Goal: Task Accomplishment & Management: Complete application form

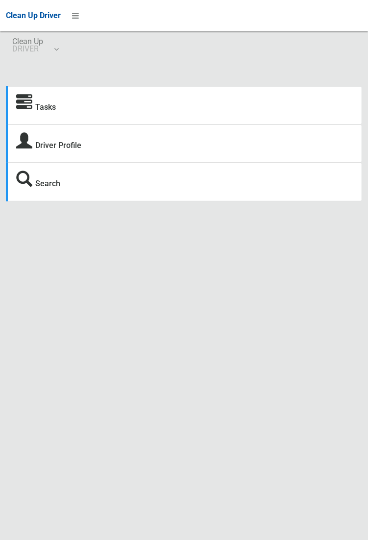
click at [32, 104] on strong "Tasks" at bounding box center [36, 106] width 40 height 14
click at [43, 109] on link "Tasks" at bounding box center [45, 106] width 21 height 9
click at [42, 107] on link "Tasks" at bounding box center [45, 106] width 21 height 9
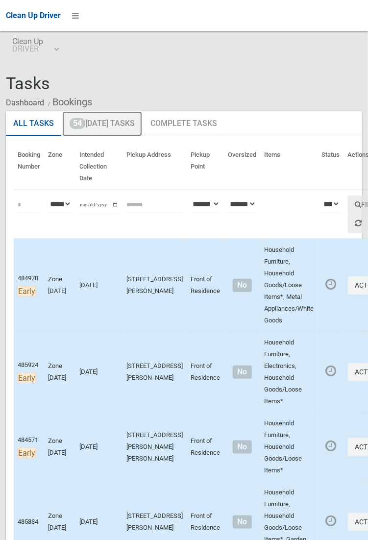
click at [115, 123] on link "54 Today's Tasks" at bounding box center [102, 123] width 80 height 25
click at [109, 128] on link "54 Today's Tasks" at bounding box center [102, 123] width 80 height 25
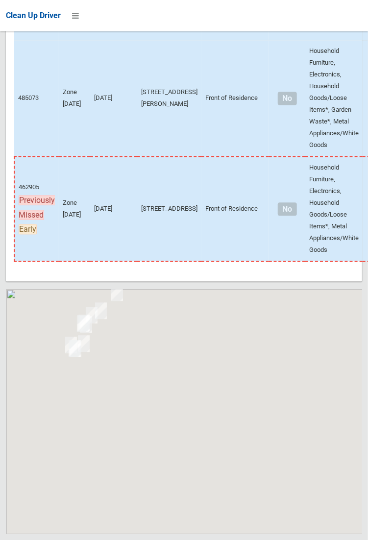
scroll to position [6604, 0]
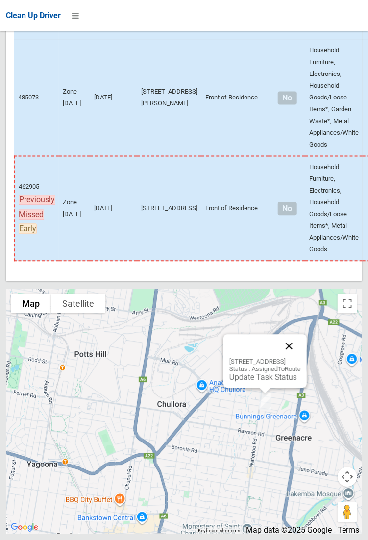
click at [301, 358] on button "Close" at bounding box center [289, 346] width 24 height 24
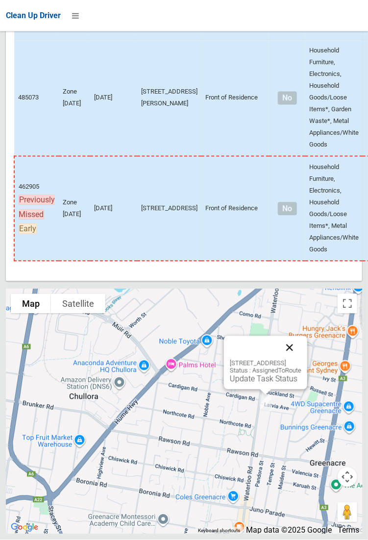
click at [301, 359] on button "Close" at bounding box center [290, 348] width 24 height 24
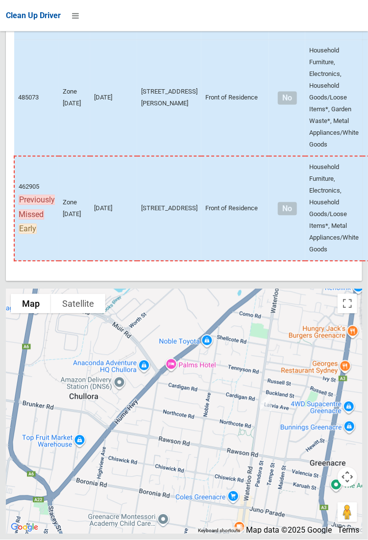
scroll to position [6596, 0]
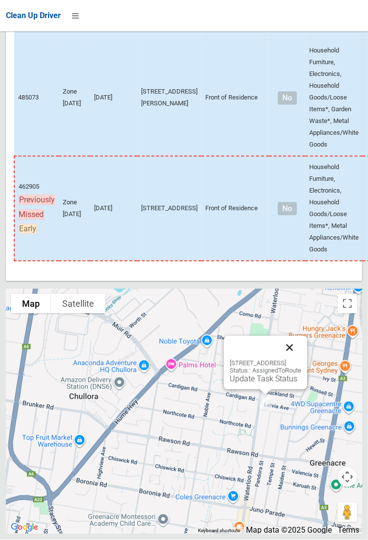
click at [301, 359] on button "Close" at bounding box center [290, 348] width 24 height 24
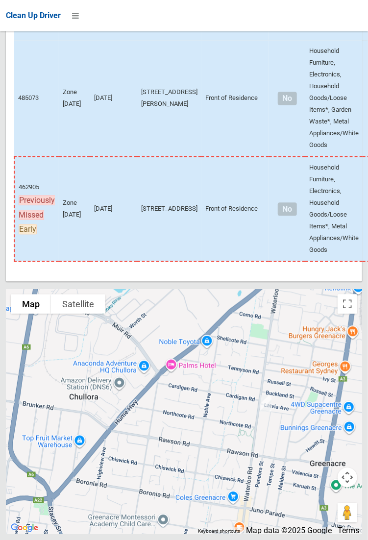
scroll to position [6591, 0]
click at [362, 212] on td at bounding box center [375, 208] width 26 height 105
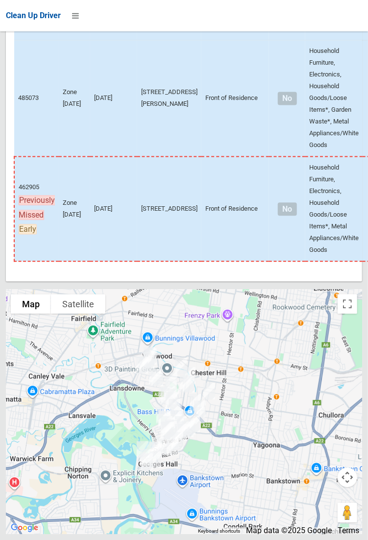
scroll to position [6604, 0]
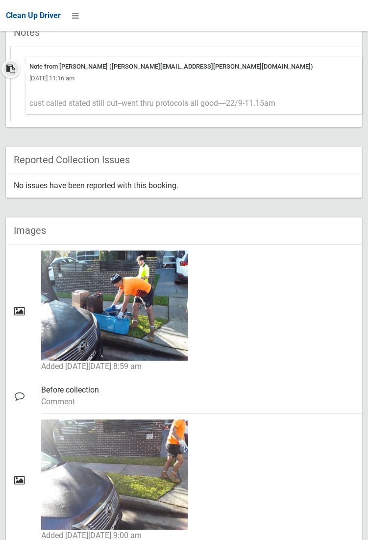
scroll to position [443, 0]
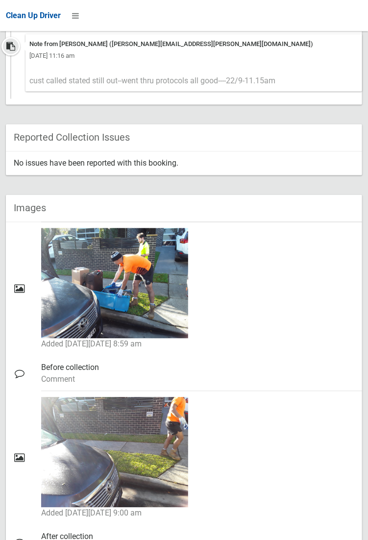
click at [70, 196] on div "Images" at bounding box center [184, 208] width 356 height 27
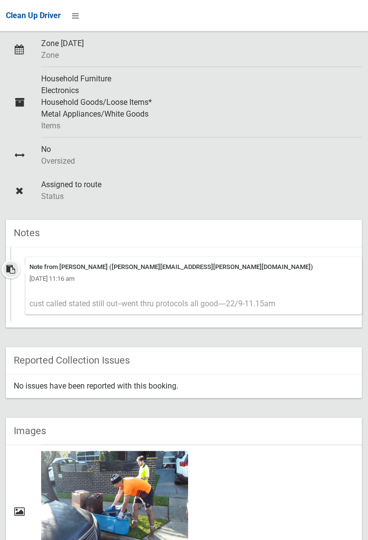
scroll to position [216, 0]
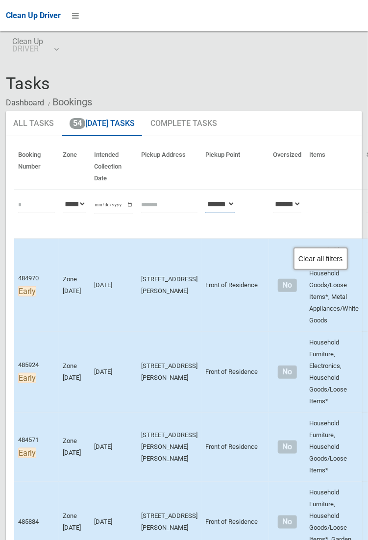
click at [212, 210] on select "**********" at bounding box center [220, 204] width 30 height 18
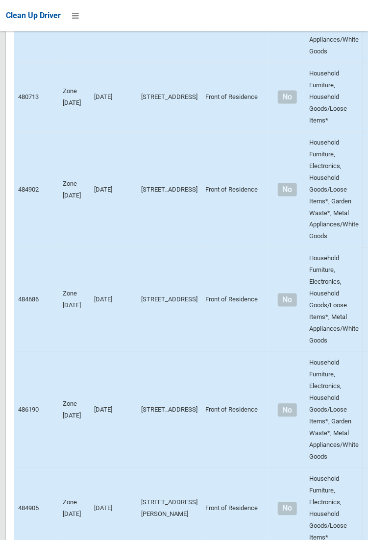
scroll to position [6604, 0]
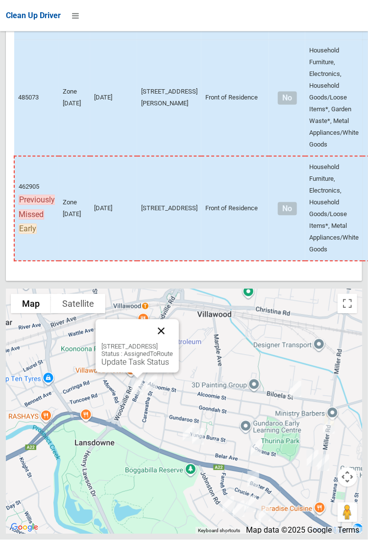
click at [173, 343] on button "Close" at bounding box center [161, 331] width 24 height 24
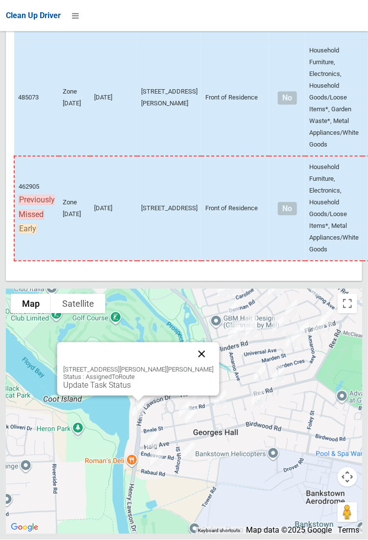
click at [205, 366] on button "Close" at bounding box center [202, 354] width 24 height 24
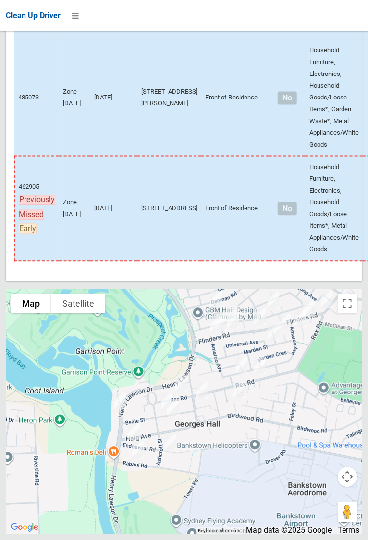
scroll to position [6570, 0]
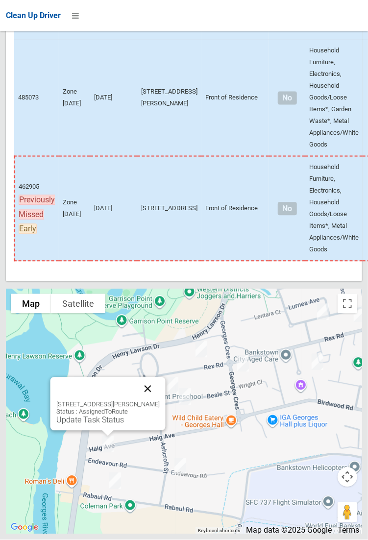
click at [159, 401] on button "Close" at bounding box center [148, 389] width 24 height 24
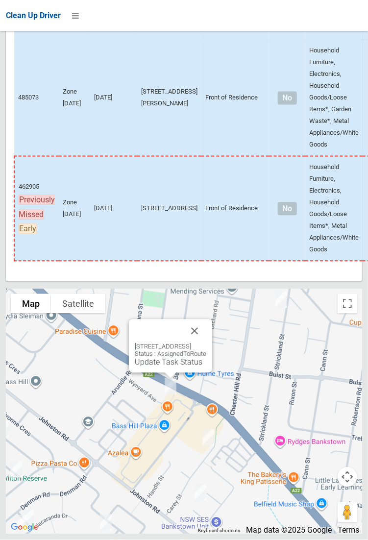
click at [206, 367] on div "[STREET_ADDRESS] Status : AssignedToRoute Update Task Status" at bounding box center [170, 355] width 71 height 24
click at [206, 343] on button "Close" at bounding box center [195, 331] width 24 height 24
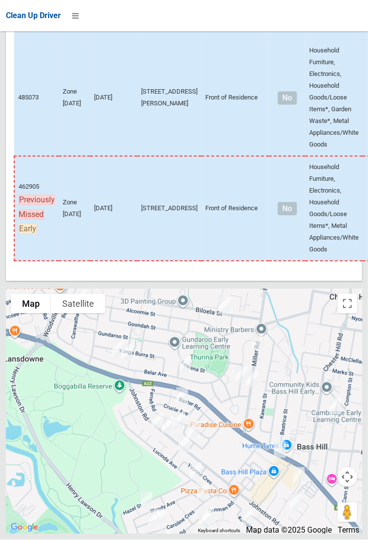
scroll to position [6566, 0]
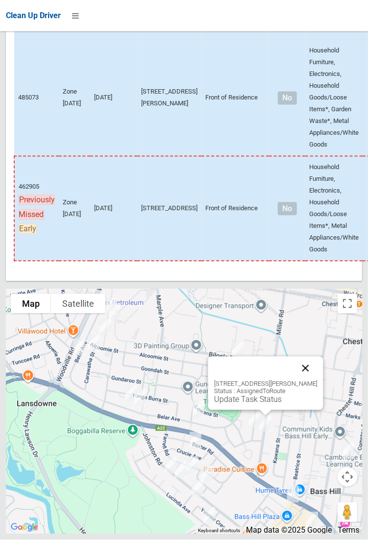
click at [317, 380] on button "Close" at bounding box center [305, 369] width 24 height 24
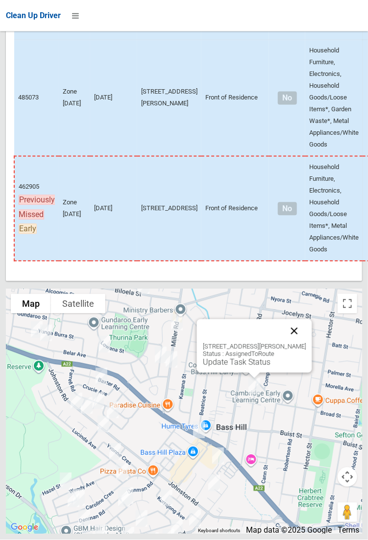
click at [306, 343] on button "Close" at bounding box center [294, 331] width 24 height 24
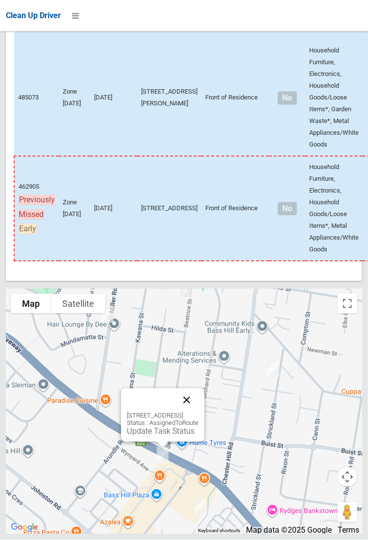
click at [198, 412] on button "Close" at bounding box center [187, 400] width 24 height 24
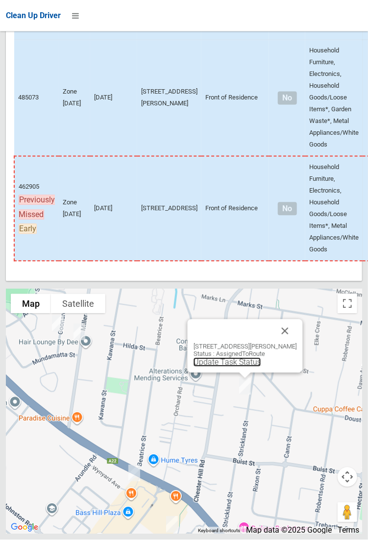
click at [227, 367] on link "Update Task Status" at bounding box center [227, 361] width 68 height 9
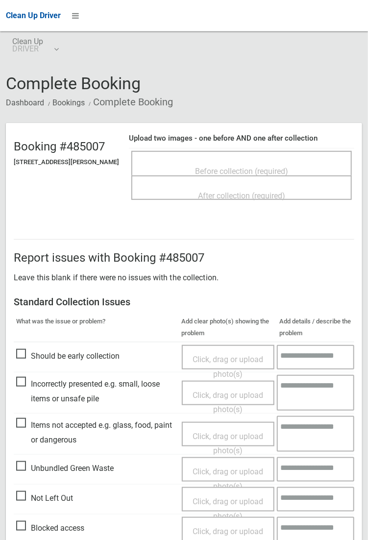
click at [223, 167] on span "Before collection (required)" at bounding box center [241, 171] width 93 height 9
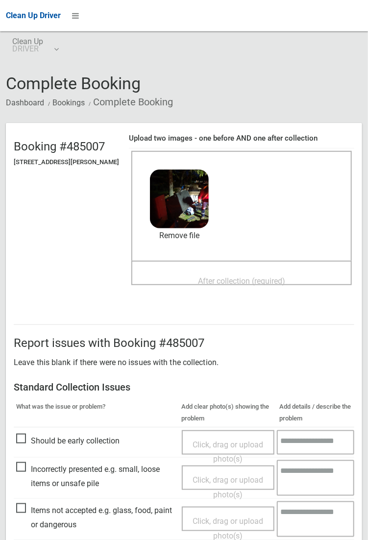
click at [224, 276] on span "After collection (required)" at bounding box center [241, 280] width 87 height 9
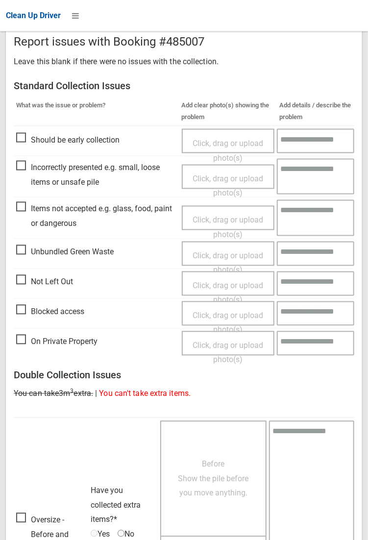
scroll to position [388, 0]
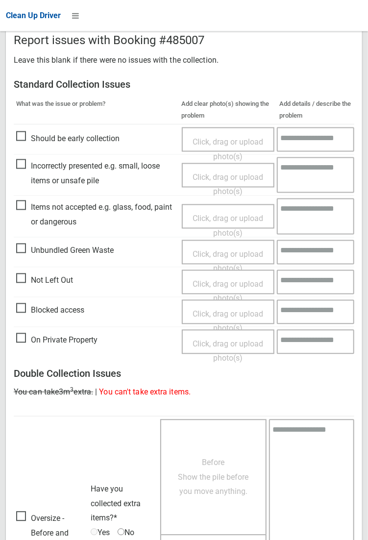
click at [42, 229] on span "Items not accepted e.g. glass, food, paint or dangerous" at bounding box center [96, 214] width 161 height 29
click at [219, 219] on span "Click, drag or upload photo(s)" at bounding box center [227, 226] width 71 height 24
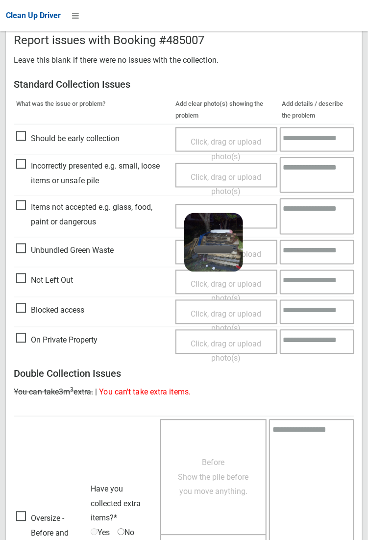
click at [310, 214] on textarea at bounding box center [317, 216] width 74 height 36
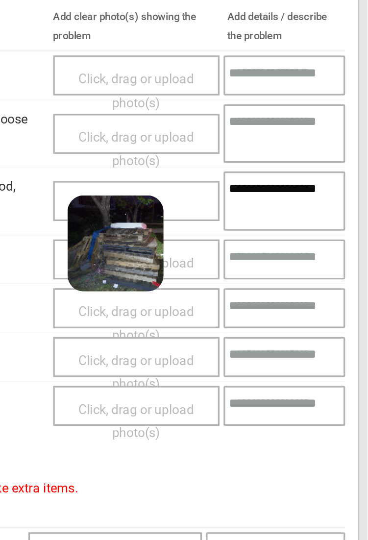
click at [316, 208] on textarea "**********" at bounding box center [317, 216] width 74 height 36
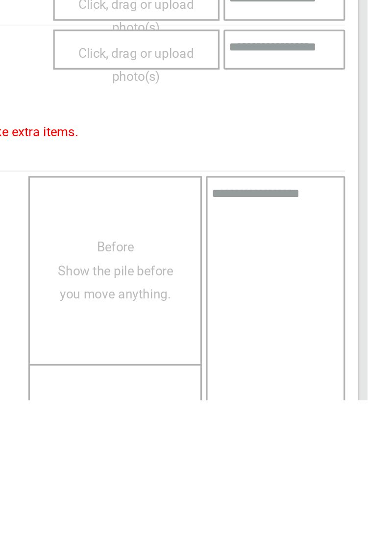
scroll to position [566, 0]
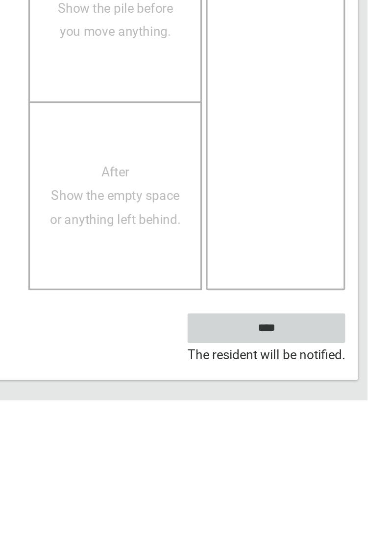
type textarea "**********"
click at [354, 505] on input "****" at bounding box center [306, 496] width 96 height 18
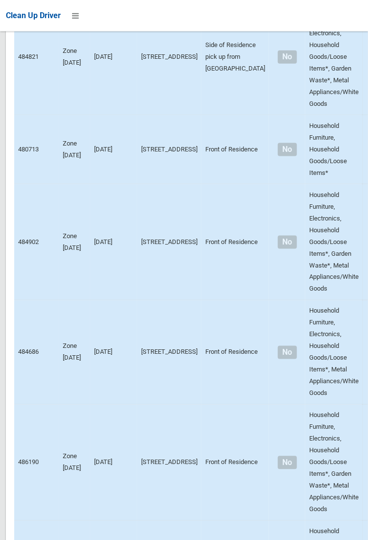
scroll to position [6604, 0]
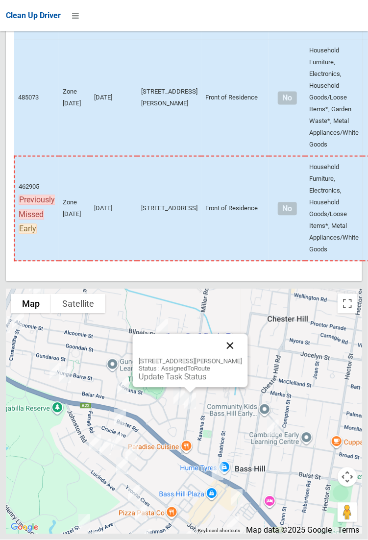
click at [241, 357] on button "Close" at bounding box center [230, 346] width 24 height 24
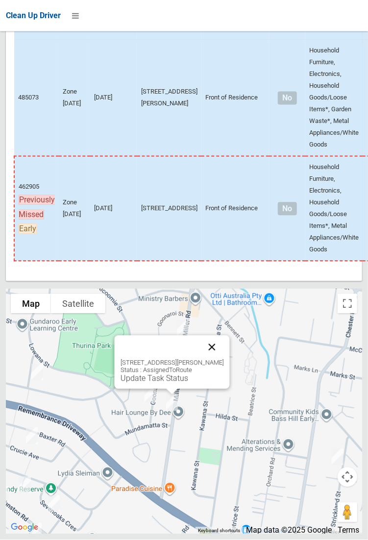
click at [223, 359] on button "Close" at bounding box center [212, 347] width 24 height 24
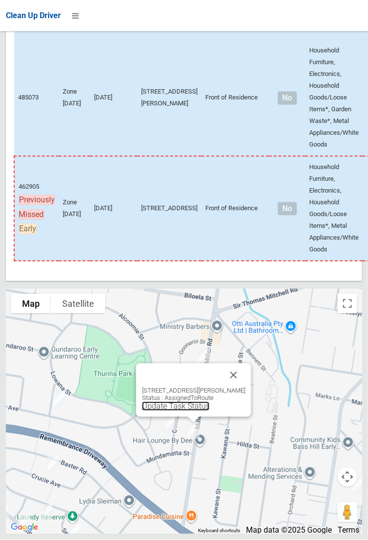
click at [194, 411] on link "Update Task Status" at bounding box center [176, 406] width 68 height 9
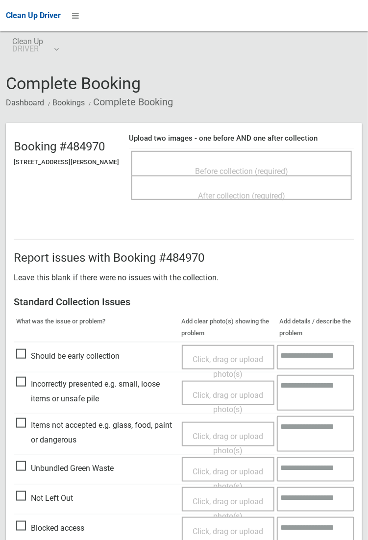
click at [222, 167] on span "Before collection (required)" at bounding box center [241, 171] width 93 height 9
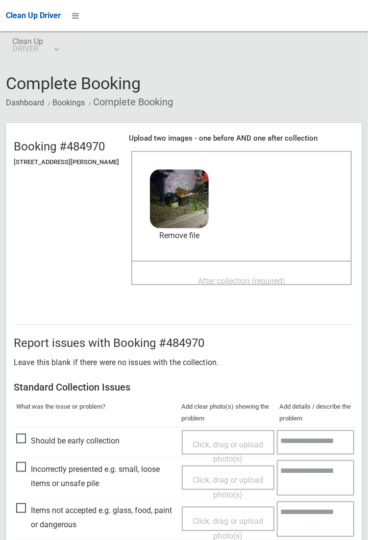
click at [223, 276] on span "After collection (required)" at bounding box center [241, 280] width 87 height 9
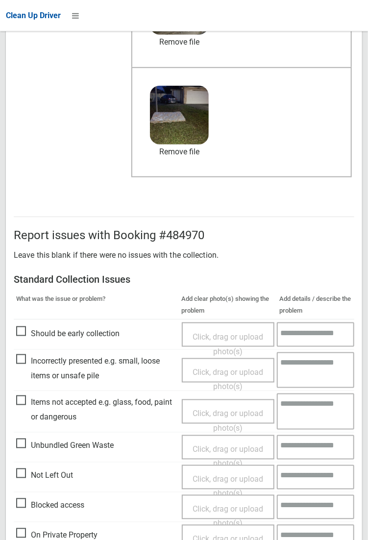
scroll to position [531, 0]
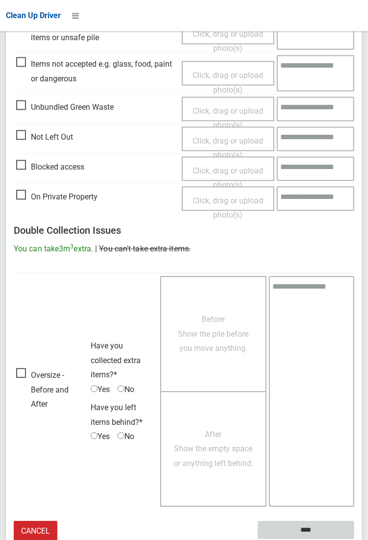
click at [310, 526] on input "****" at bounding box center [306, 530] width 96 height 18
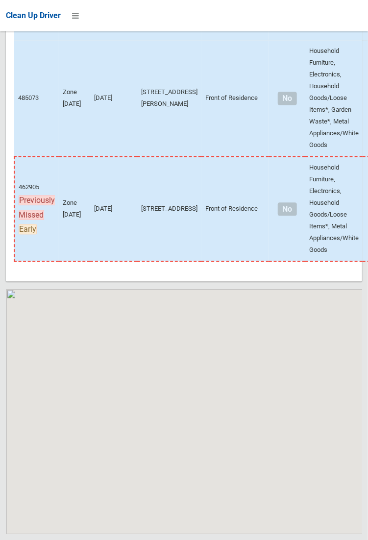
scroll to position [6604, 0]
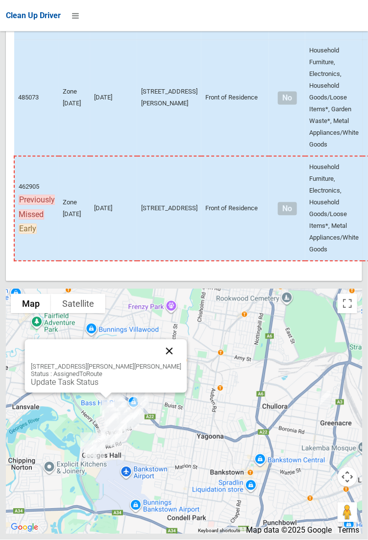
click at [161, 363] on button "Close" at bounding box center [169, 351] width 24 height 24
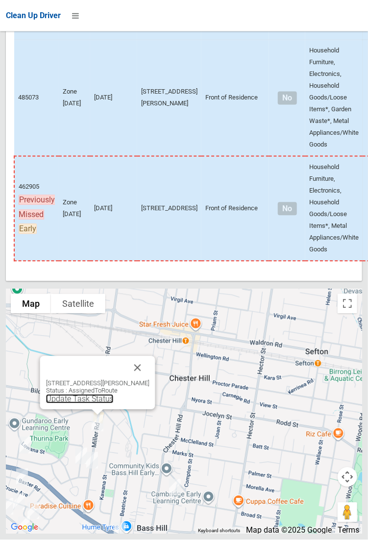
click at [79, 404] on link "Update Task Status" at bounding box center [80, 398] width 68 height 9
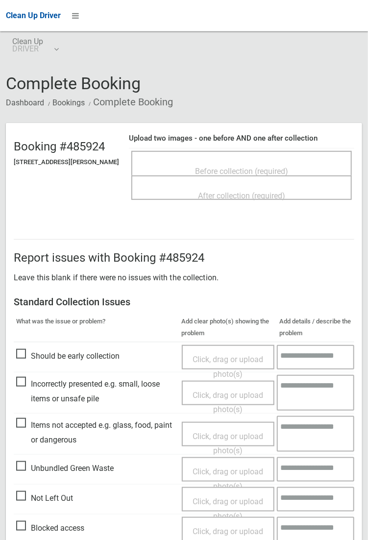
click at [22, 495] on span "Not Left Out" at bounding box center [44, 498] width 57 height 15
click at [232, 498] on span "Click, drag or upload photo(s)" at bounding box center [227, 509] width 71 height 24
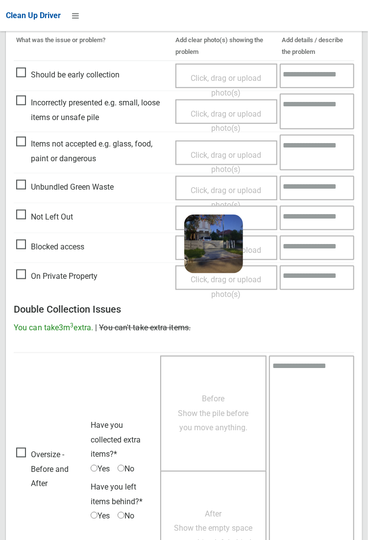
scroll to position [360, 0]
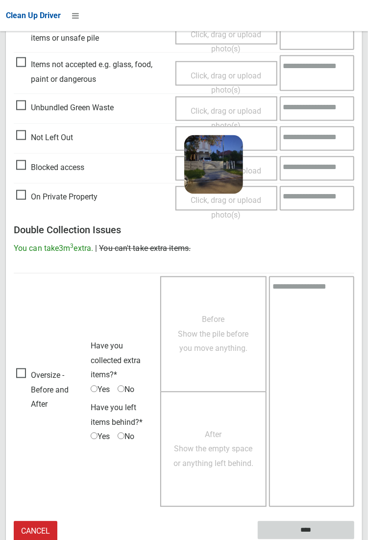
click at [303, 532] on input "****" at bounding box center [306, 530] width 96 height 18
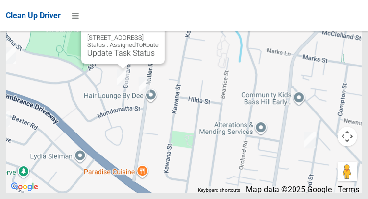
scroll to position [6957, 0]
click at [95, 58] on link "Update Task Status" at bounding box center [121, 52] width 68 height 9
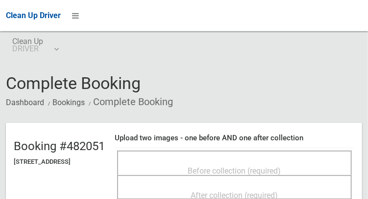
click at [258, 162] on div "Before collection (required)" at bounding box center [234, 171] width 213 height 18
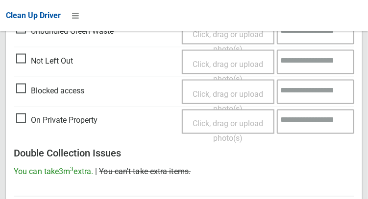
scroll to position [436, 0]
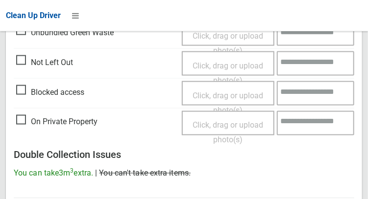
click at [24, 64] on span "Not Left Out" at bounding box center [44, 62] width 57 height 15
click at [225, 61] on span "Click, drag or upload photo(s)" at bounding box center [227, 73] width 71 height 24
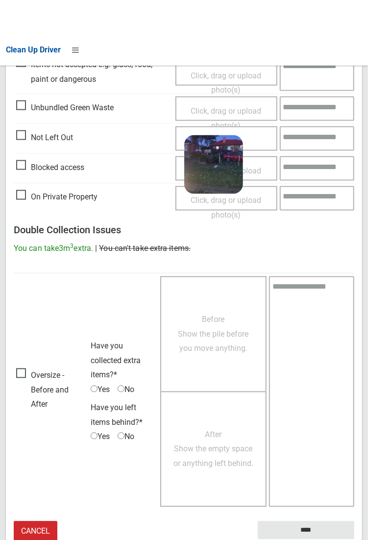
scroll to position [356, 0]
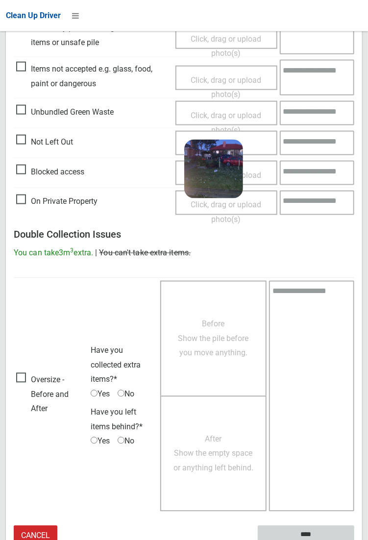
click at [354, 199] on input "****" at bounding box center [306, 534] width 96 height 18
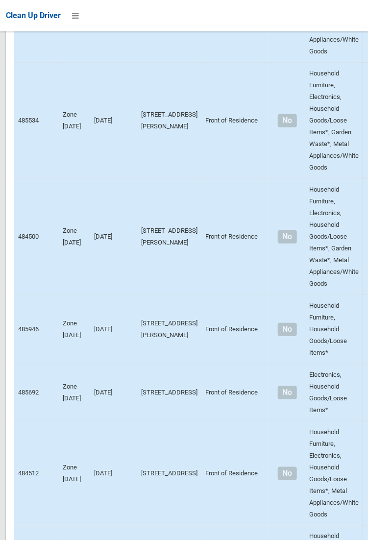
scroll to position [6604, 0]
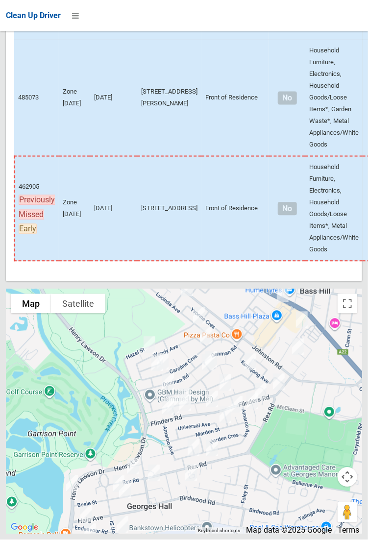
click at [366, 82] on div at bounding box center [184, 270] width 368 height 540
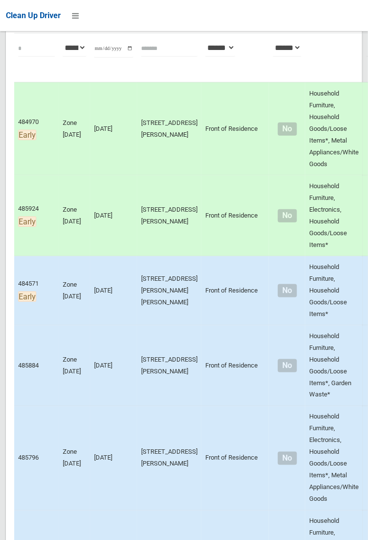
scroll to position [157, 0]
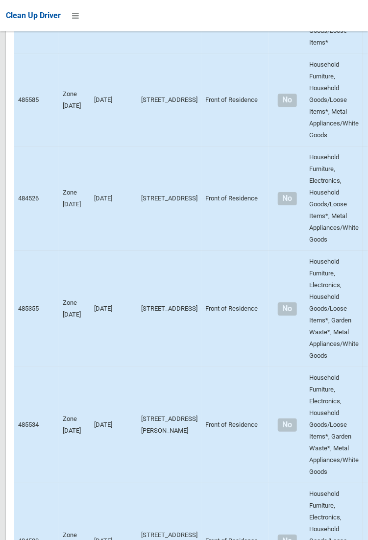
scroll to position [6604, 0]
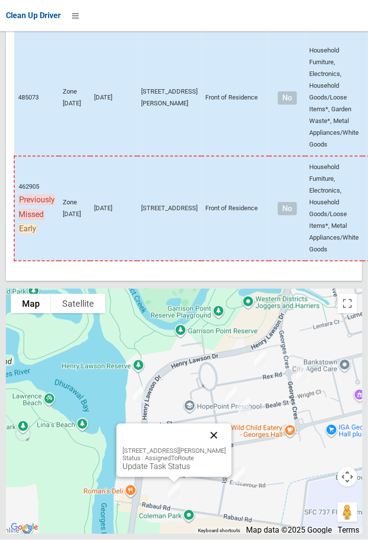
click at [225, 447] on button "Close" at bounding box center [214, 436] width 24 height 24
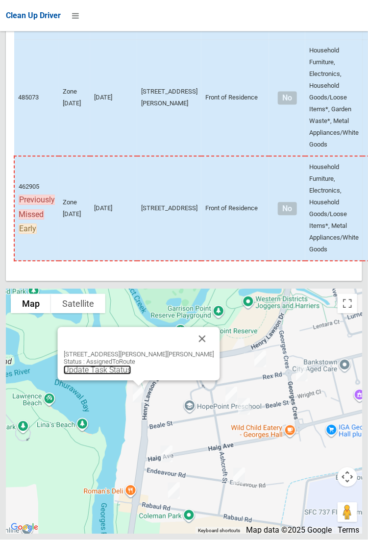
click at [130, 375] on link "Update Task Status" at bounding box center [97, 369] width 68 height 9
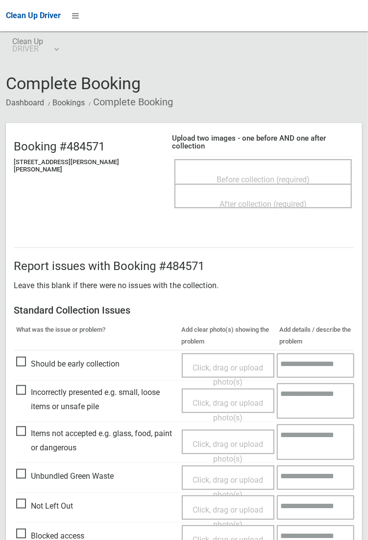
click at [225, 175] on span "Before collection (required)" at bounding box center [262, 179] width 93 height 9
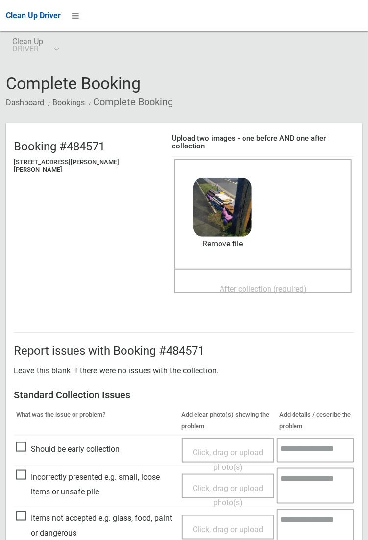
click at [247, 268] on div "Before collection (required) 3.8 MB 2025-09-2305.29.441989515707970307479.jpg C…" at bounding box center [262, 214] width 177 height 110
click at [253, 284] on span "After collection (required)" at bounding box center [262, 288] width 87 height 9
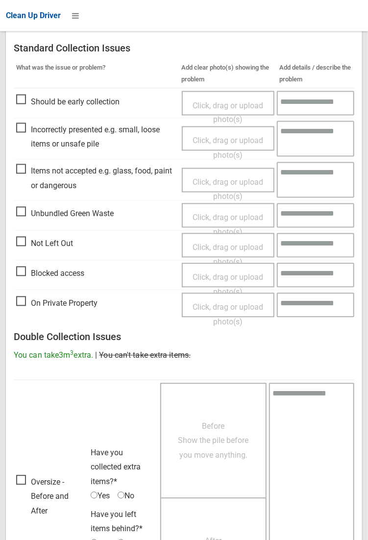
scroll to position [539, 0]
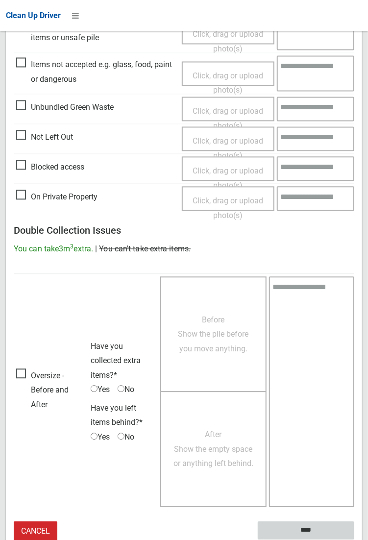
click at [354, 539] on input "****" at bounding box center [306, 531] width 96 height 18
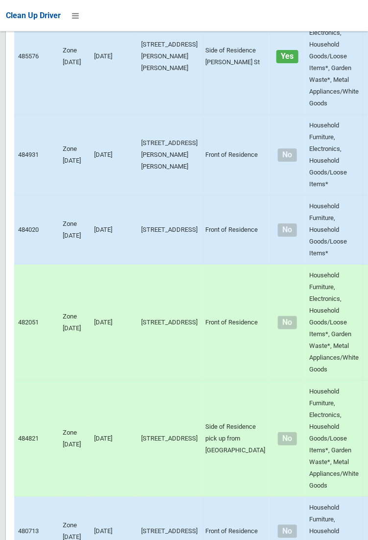
scroll to position [6604, 0]
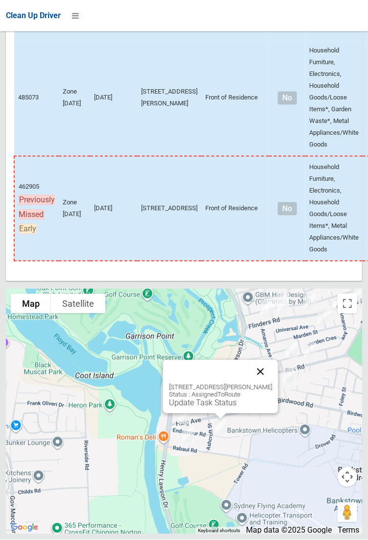
click at [272, 383] on button "Close" at bounding box center [260, 372] width 24 height 24
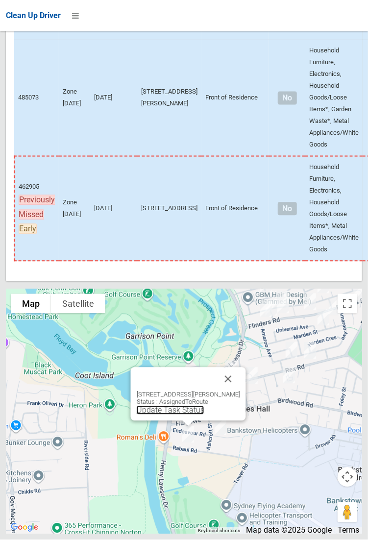
click at [186, 415] on link "Update Task Status" at bounding box center [170, 409] width 68 height 9
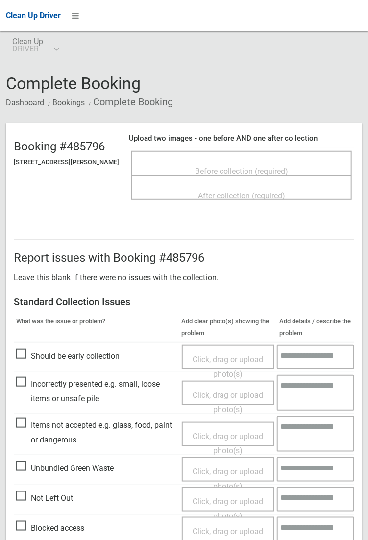
click at [237, 169] on span "Before collection (required)" at bounding box center [241, 171] width 93 height 9
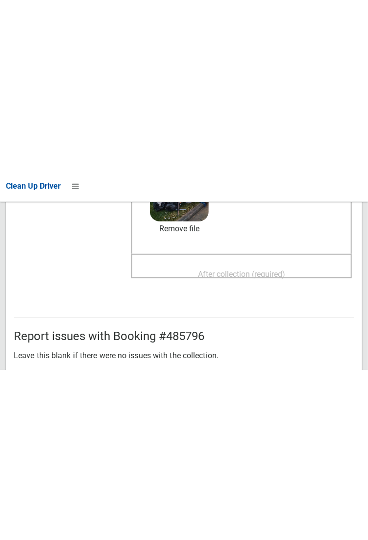
scroll to position [179, 0]
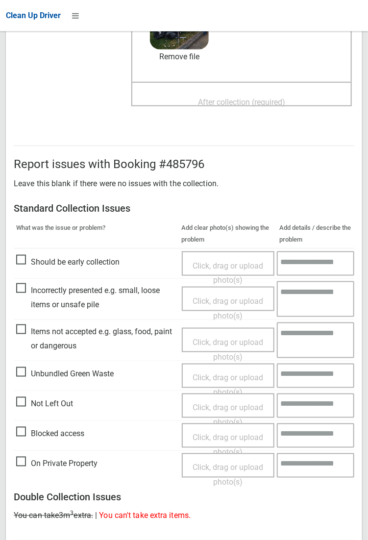
click at [241, 97] on span "After collection (required)" at bounding box center [241, 101] width 87 height 9
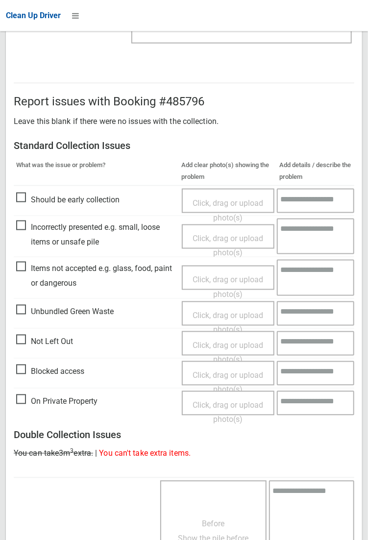
scroll to position [531, 0]
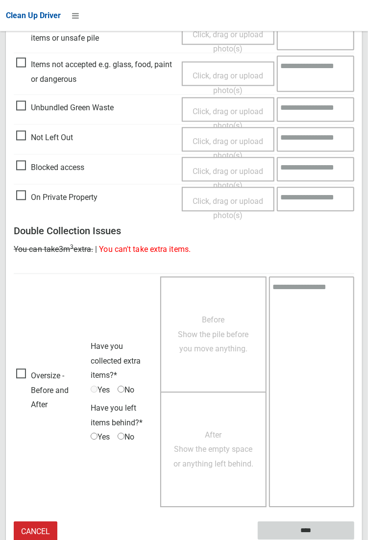
click at [298, 527] on input "****" at bounding box center [306, 531] width 96 height 18
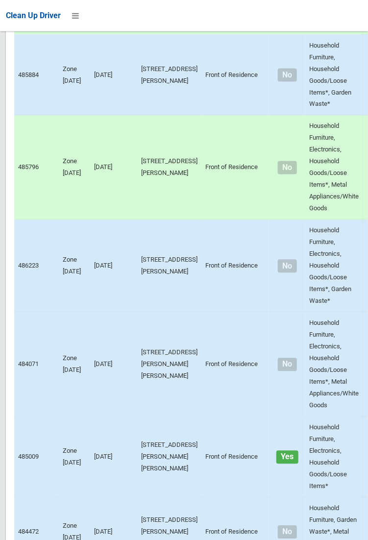
scroll to position [447, 0]
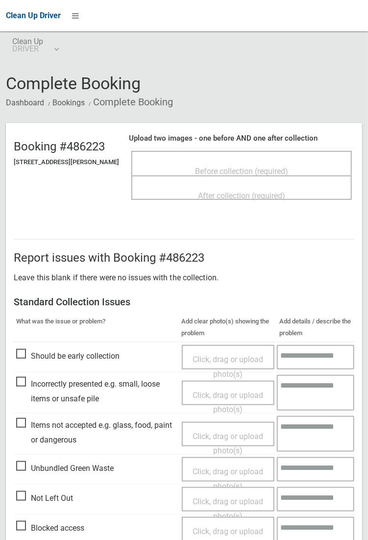
click at [235, 172] on span "Before collection (required)" at bounding box center [241, 171] width 93 height 9
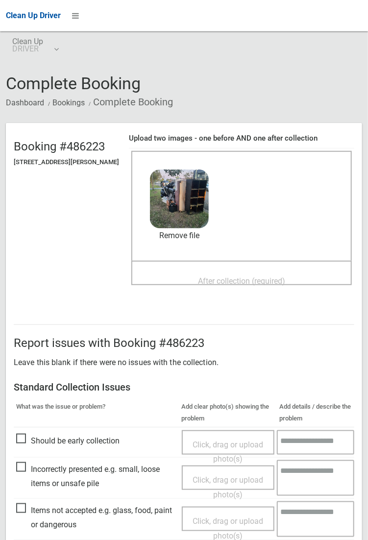
click at [230, 276] on span "After collection (required)" at bounding box center [241, 280] width 87 height 9
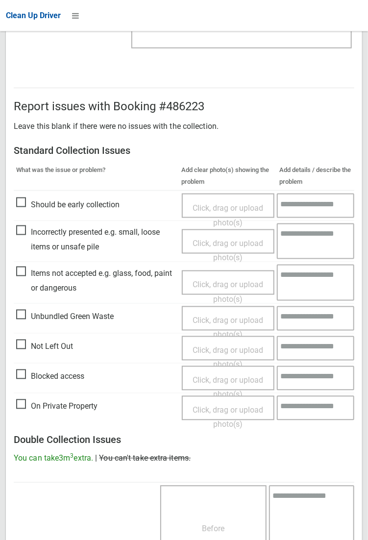
scroll to position [531, 0]
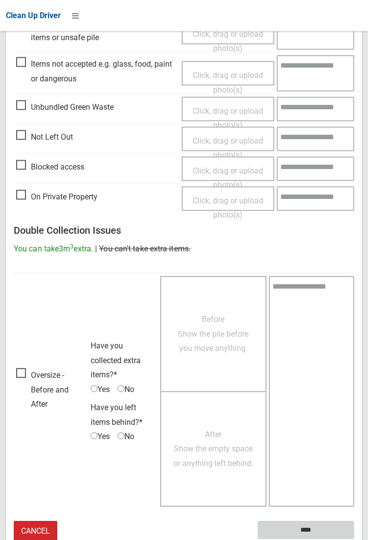
click at [354, 539] on input "****" at bounding box center [306, 530] width 96 height 18
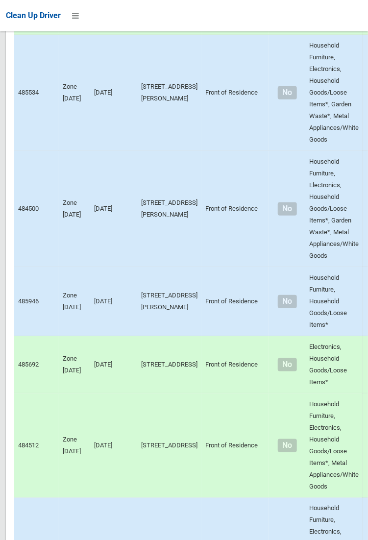
scroll to position [6604, 0]
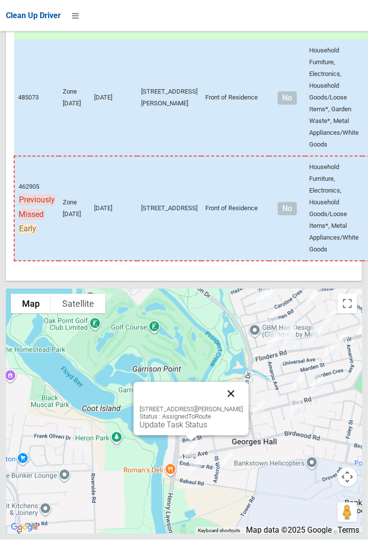
click at [242, 405] on button "Close" at bounding box center [231, 394] width 24 height 24
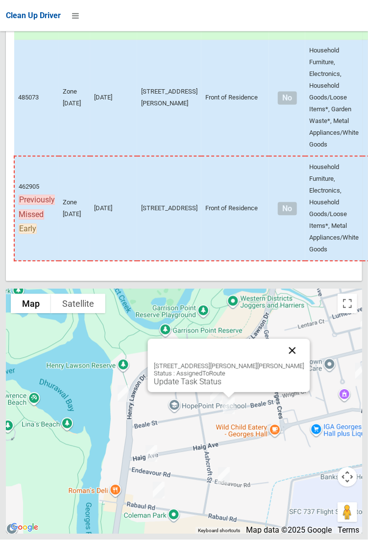
click at [282, 362] on button "Close" at bounding box center [292, 351] width 24 height 24
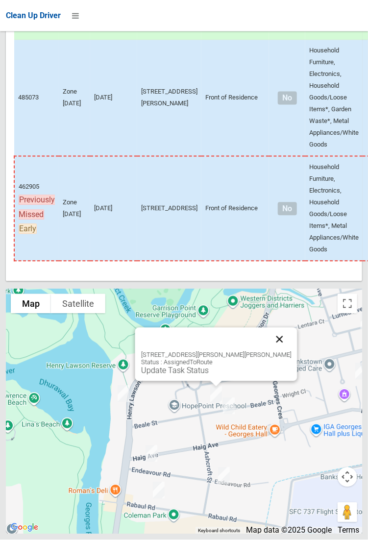
click at [267, 351] on button "Close" at bounding box center [279, 340] width 24 height 24
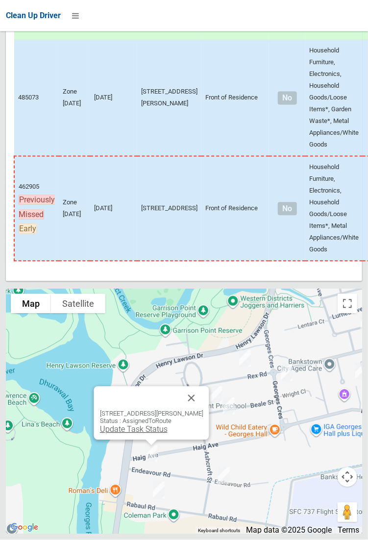
click at [143, 434] on link "Update Task Status" at bounding box center [133, 429] width 68 height 9
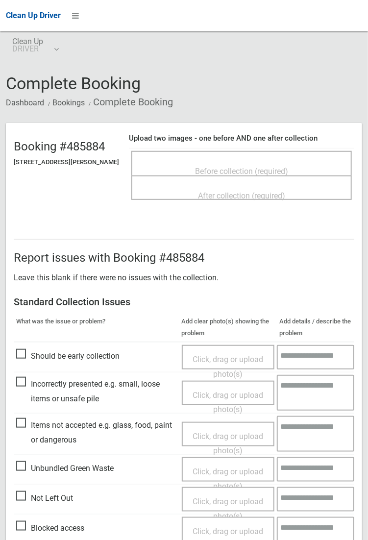
click at [224, 167] on span "Before collection (required)" at bounding box center [241, 171] width 93 height 9
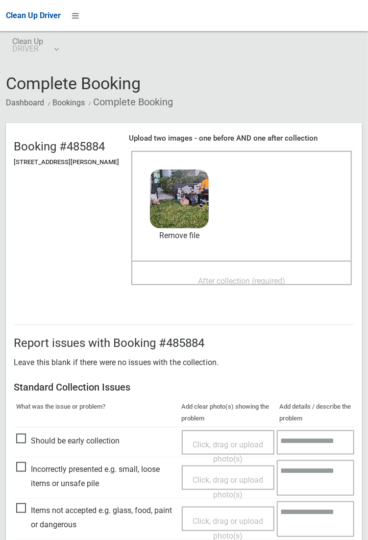
click at [220, 276] on span "After collection (required)" at bounding box center [241, 280] width 87 height 9
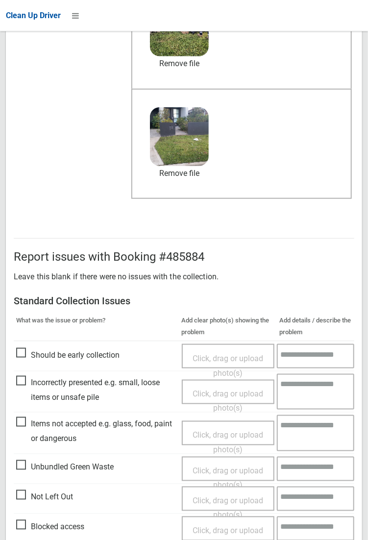
scroll to position [531, 0]
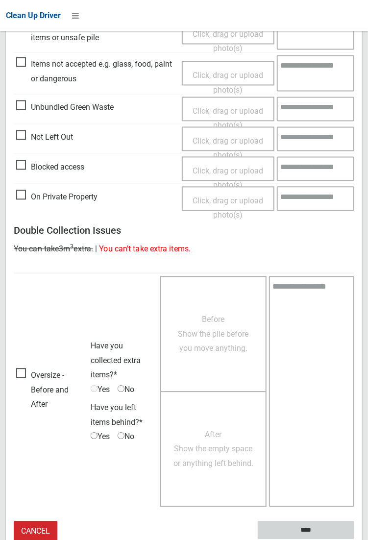
click at [354, 539] on input "****" at bounding box center [306, 530] width 96 height 18
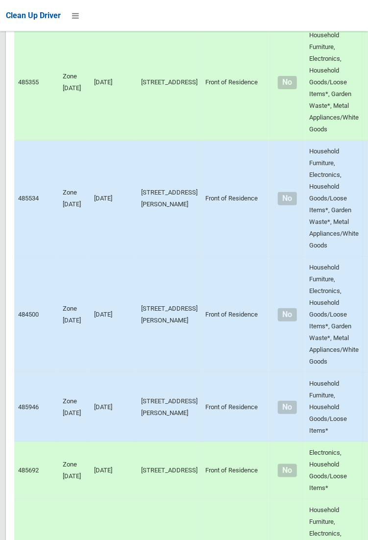
scroll to position [6604, 0]
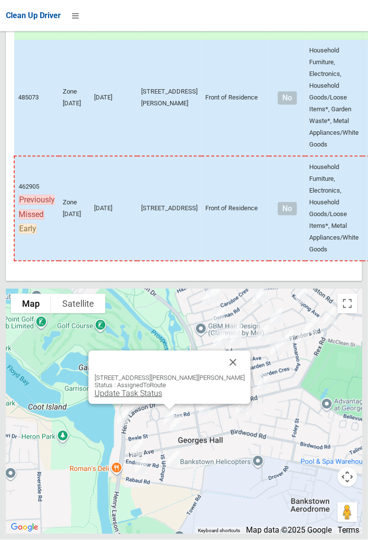
click at [162, 398] on link "Update Task Status" at bounding box center [128, 393] width 68 height 9
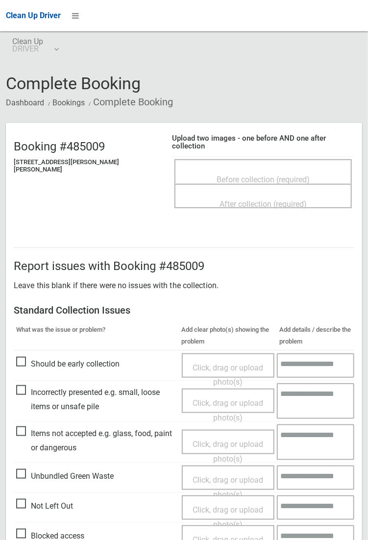
click at [232, 175] on span "Before collection (required)" at bounding box center [262, 179] width 93 height 9
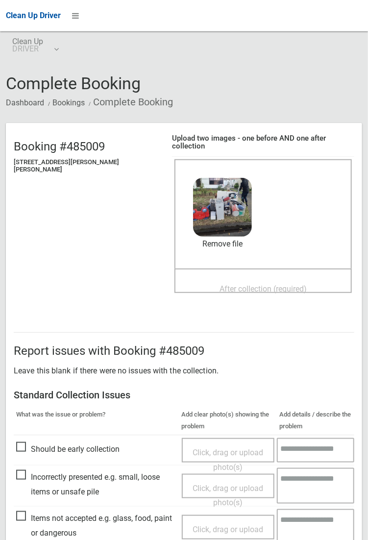
click at [244, 284] on span "After collection (required)" at bounding box center [262, 288] width 87 height 9
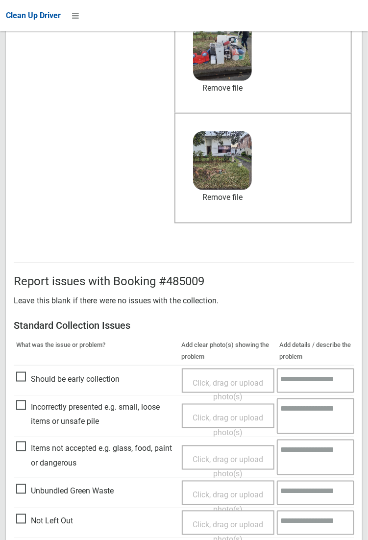
scroll to position [531, 0]
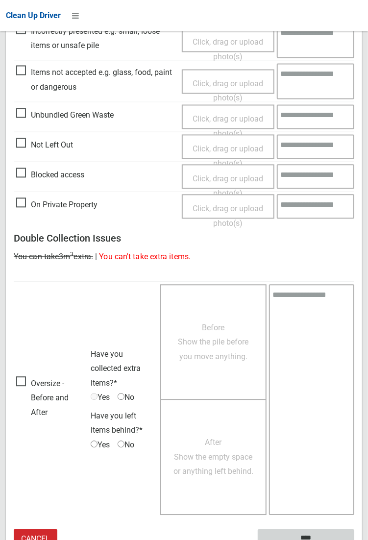
click at [310, 529] on input "****" at bounding box center [306, 538] width 96 height 18
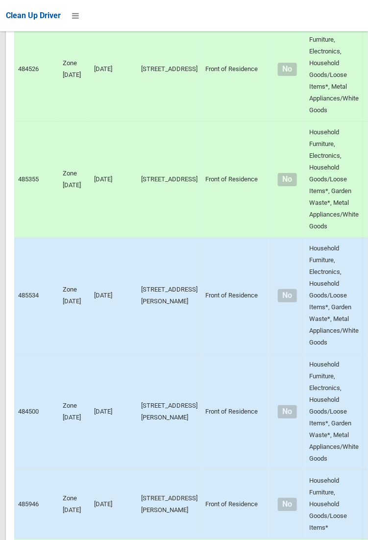
scroll to position [6604, 0]
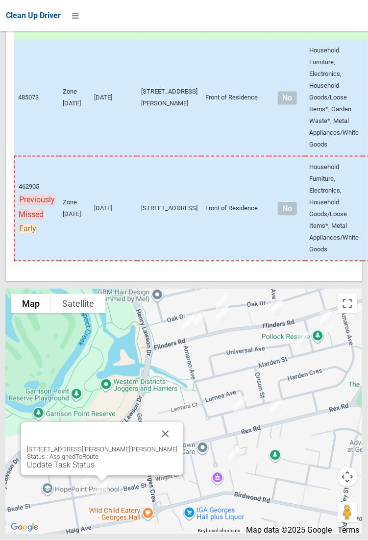
click at [78, 476] on div "[STREET_ADDRESS][PERSON_NAME][PERSON_NAME] Status : AssignedToRoute Update Task…" at bounding box center [102, 448] width 162 height 53
click at [94, 470] on link "Update Task Status" at bounding box center [60, 464] width 68 height 9
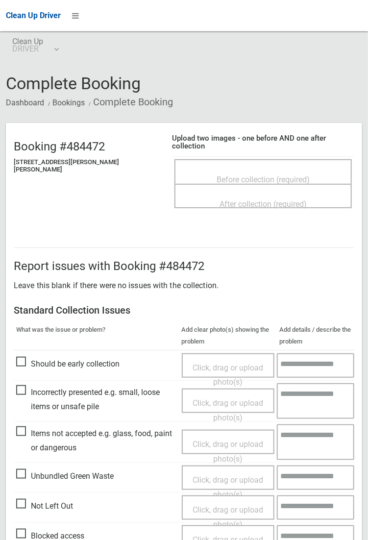
click at [266, 194] on div "After collection (required)" at bounding box center [263, 203] width 156 height 18
click at [246, 175] on span "Before collection (required)" at bounding box center [262, 179] width 93 height 9
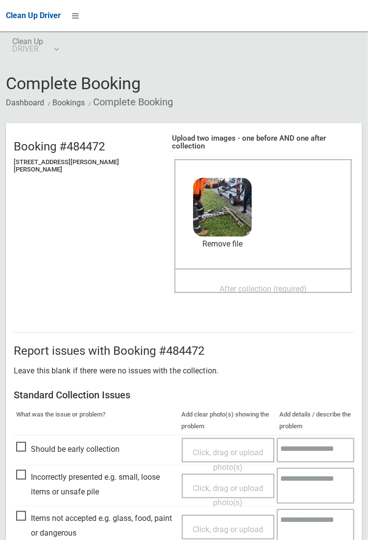
click at [256, 284] on span "After collection (required)" at bounding box center [262, 288] width 87 height 9
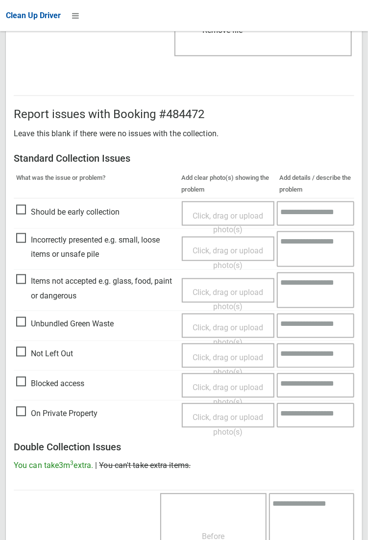
scroll to position [531, 0]
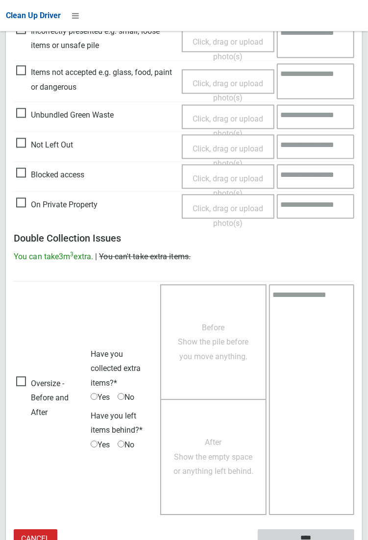
click at [354, 539] on input "****" at bounding box center [306, 538] width 96 height 18
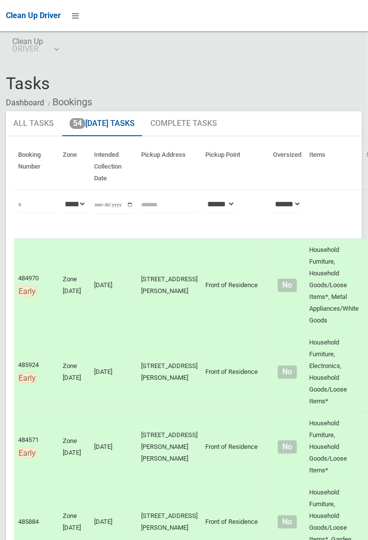
click at [362, 134] on ul "All Tasks 54 [DATE] Tasks Complete Tasks" at bounding box center [184, 123] width 356 height 25
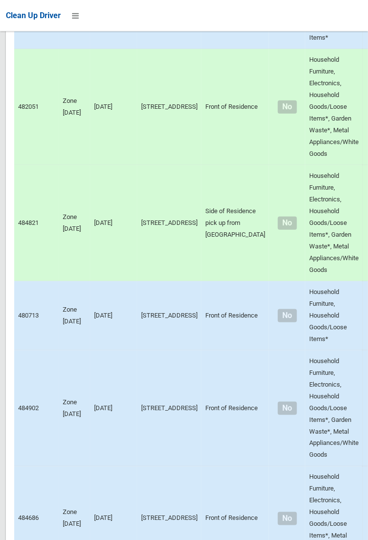
scroll to position [6604, 0]
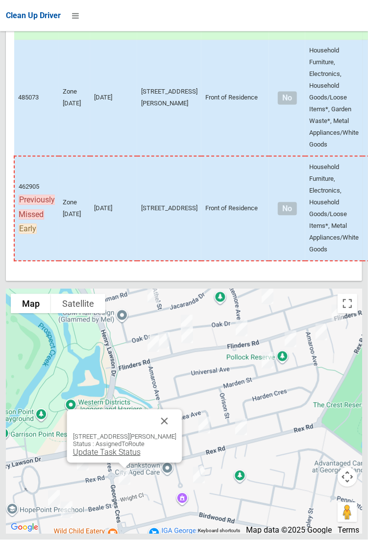
click at [119, 457] on link "Update Task Status" at bounding box center [106, 452] width 68 height 9
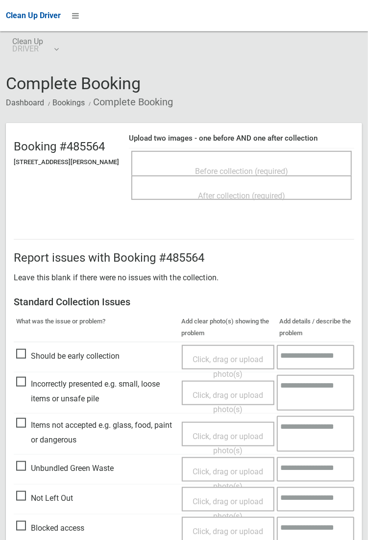
click at [246, 167] on span "Before collection (required)" at bounding box center [241, 171] width 93 height 9
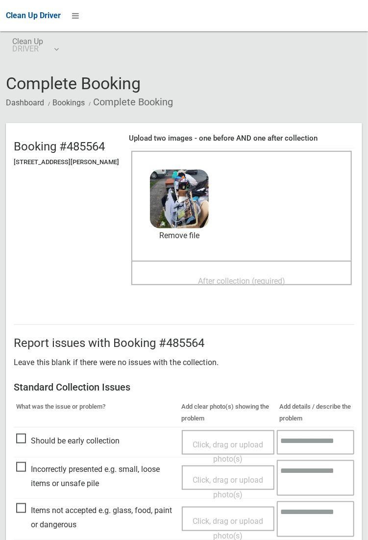
click at [230, 271] on div "After collection (required)" at bounding box center [241, 280] width 199 height 18
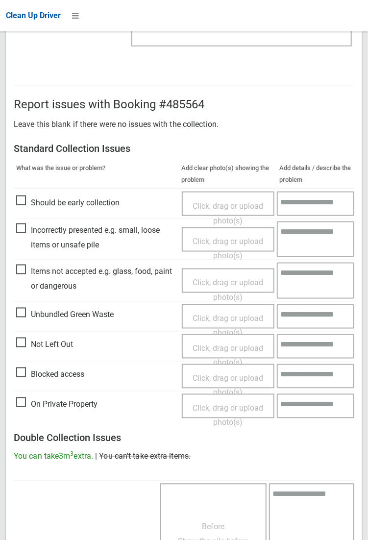
scroll to position [531, 0]
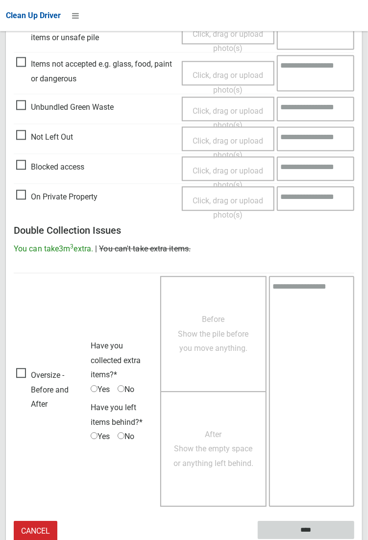
click at [311, 530] on input "****" at bounding box center [306, 530] width 96 height 18
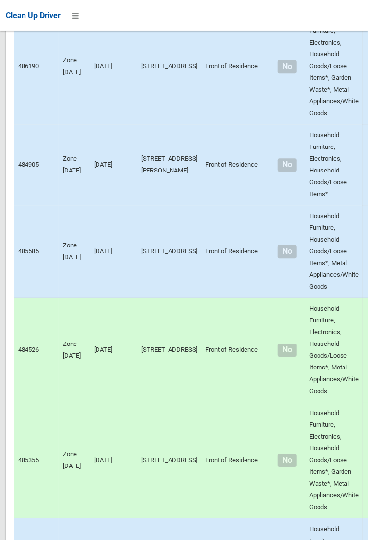
scroll to position [6604, 0]
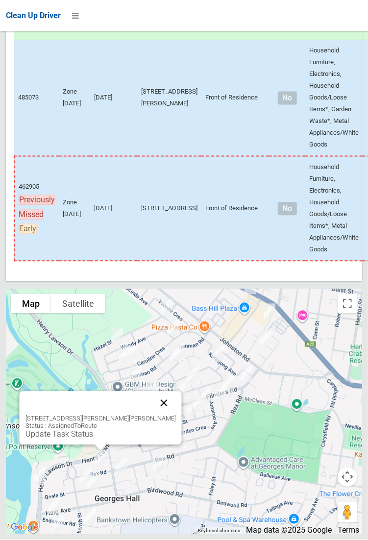
click at [152, 415] on button "Close" at bounding box center [164, 403] width 24 height 24
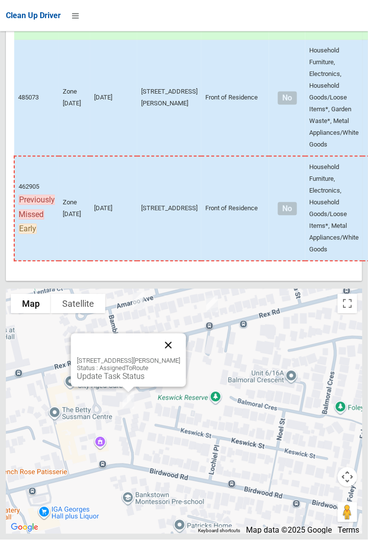
click at [180, 357] on button "Close" at bounding box center [168, 345] width 24 height 24
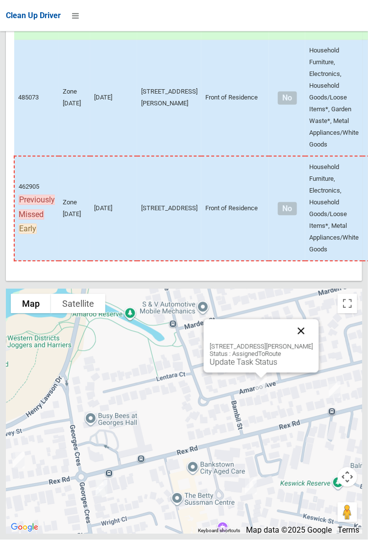
click at [312, 343] on button "Close" at bounding box center [301, 331] width 24 height 24
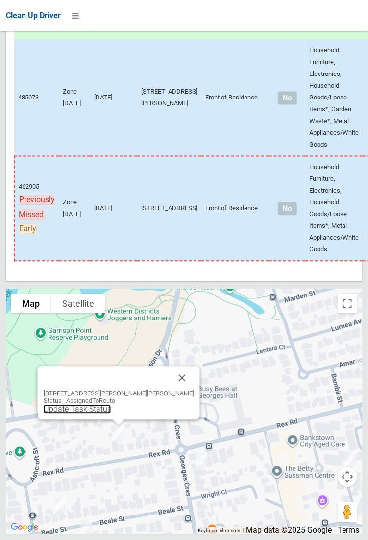
click at [111, 414] on link "Update Task Status" at bounding box center [77, 409] width 68 height 9
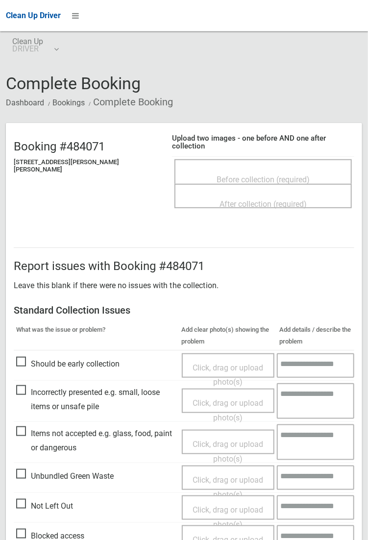
click at [266, 175] on span "Before collection (required)" at bounding box center [262, 179] width 93 height 9
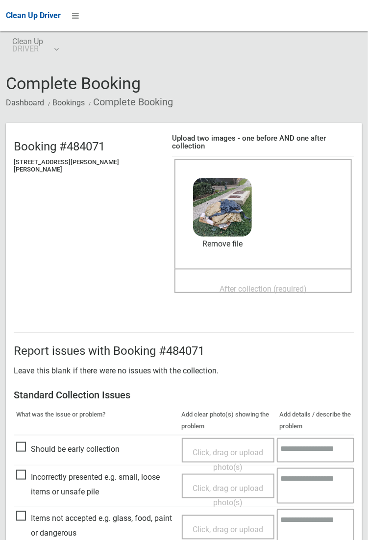
click at [257, 284] on span "After collection (required)" at bounding box center [262, 288] width 87 height 9
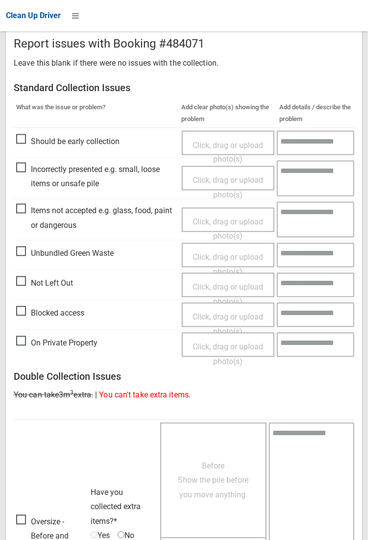
scroll to position [531, 0]
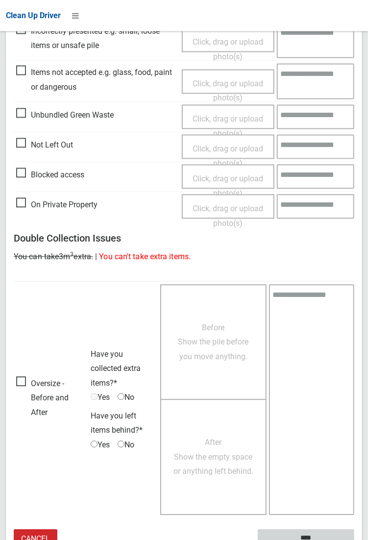
click at [267, 530] on input "****" at bounding box center [306, 538] width 96 height 18
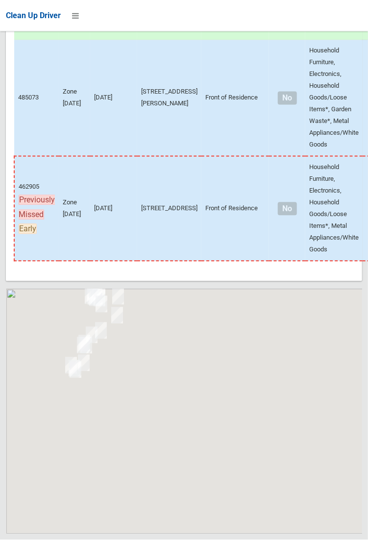
scroll to position [6604, 0]
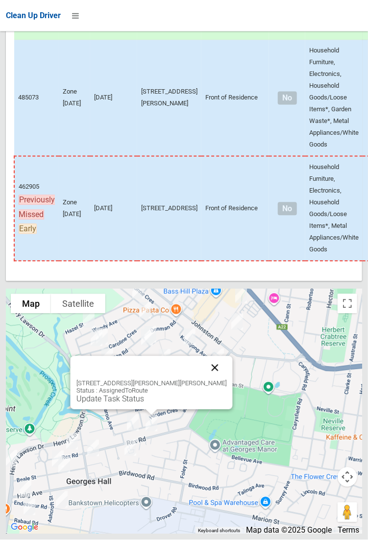
click at [203, 380] on button "Close" at bounding box center [215, 368] width 24 height 24
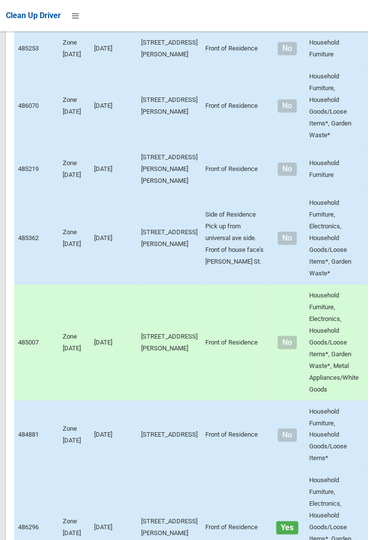
scroll to position [2333, 0]
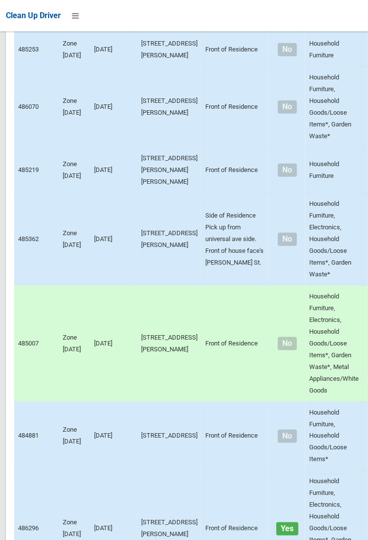
click at [344, 192] on div at bounding box center [184, 270] width 368 height 540
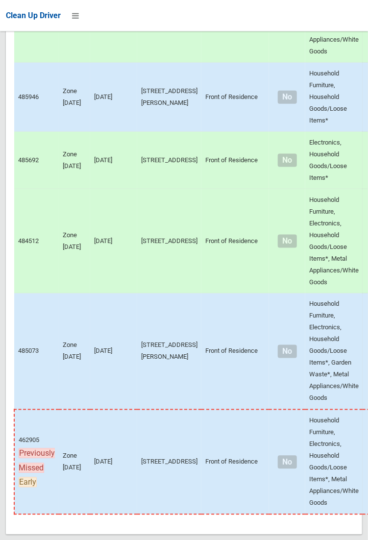
scroll to position [6604, 0]
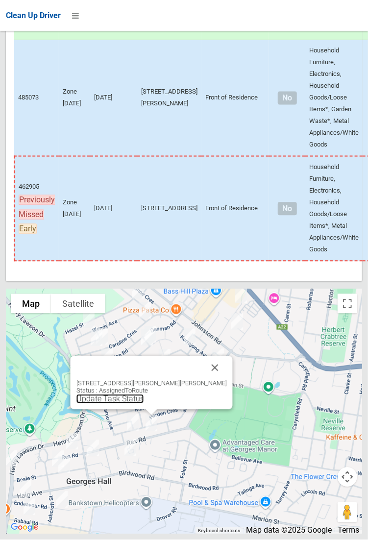
click at [139, 404] on link "Update Task Status" at bounding box center [110, 398] width 68 height 9
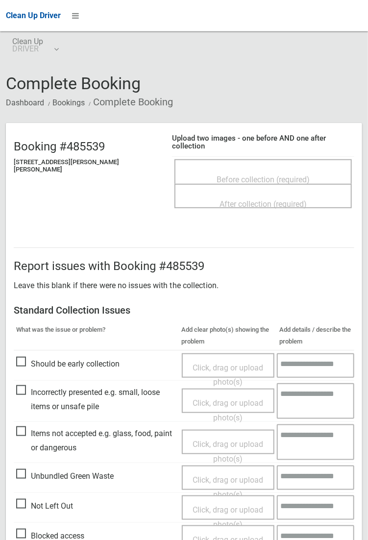
click at [260, 175] on span "Before collection (required)" at bounding box center [262, 179] width 93 height 9
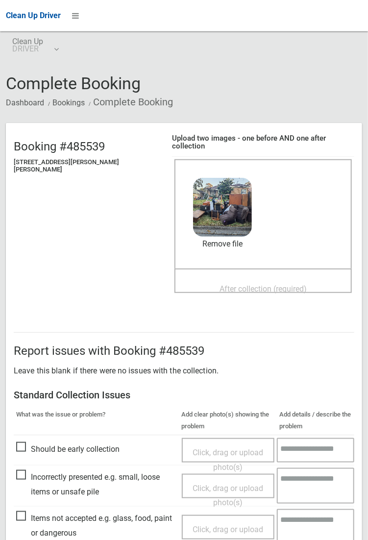
click at [219, 284] on span "After collection (required)" at bounding box center [262, 288] width 87 height 9
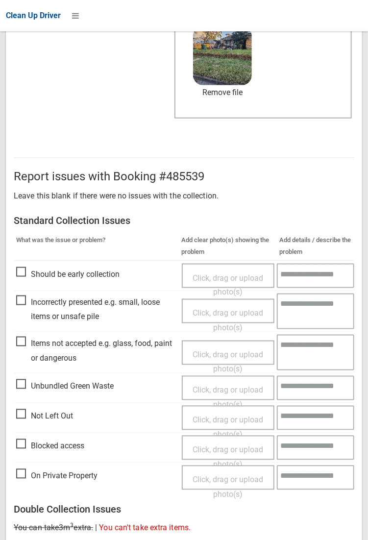
scroll to position [531, 0]
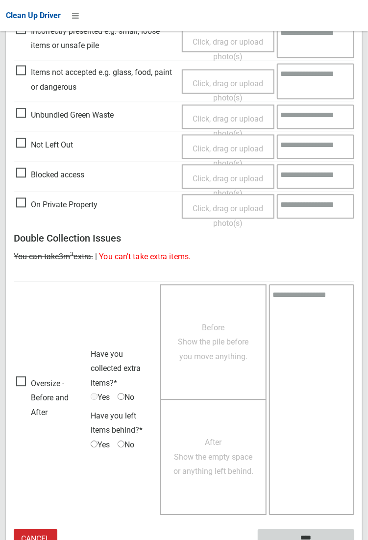
click at [354, 539] on input "****" at bounding box center [306, 538] width 96 height 18
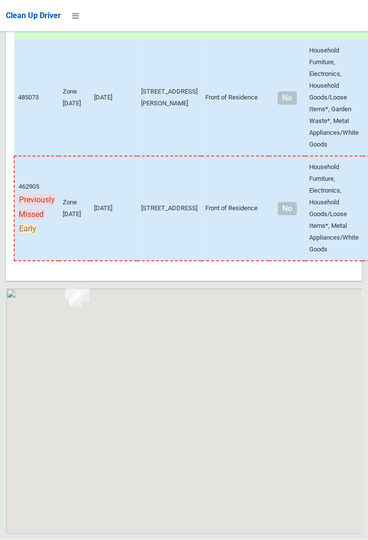
scroll to position [6604, 0]
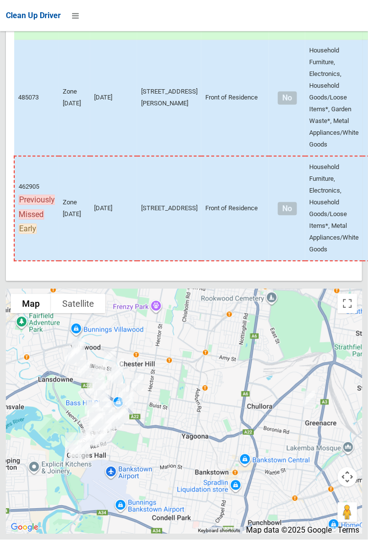
click at [305, 54] on td "Household Furniture, Electronics, Household Goods/Loose Items*, Garden Waste*, …" at bounding box center [333, 98] width 57 height 117
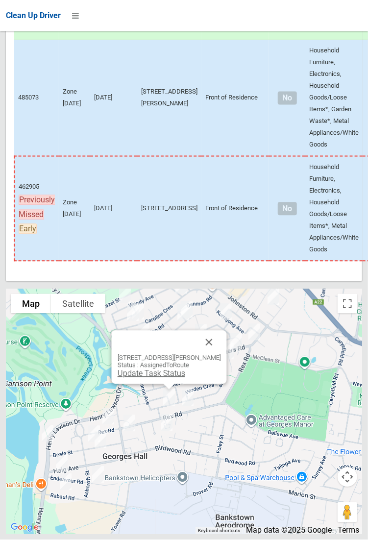
click at [152, 378] on link "Update Task Status" at bounding box center [151, 373] width 68 height 9
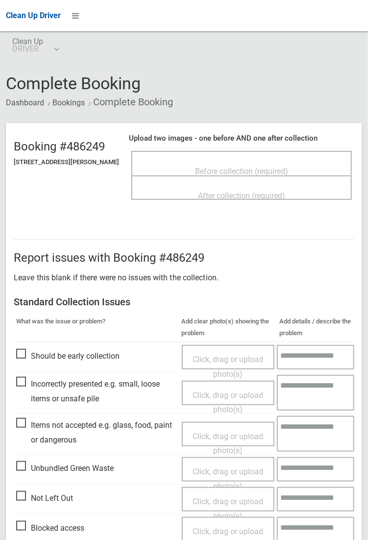
click at [229, 168] on span "Before collection (required)" at bounding box center [241, 171] width 93 height 9
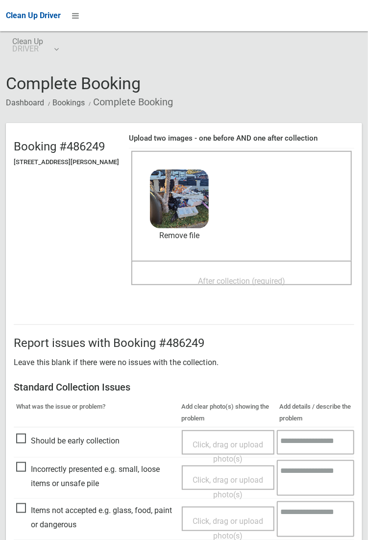
click at [228, 278] on span "After collection (required)" at bounding box center [241, 280] width 87 height 9
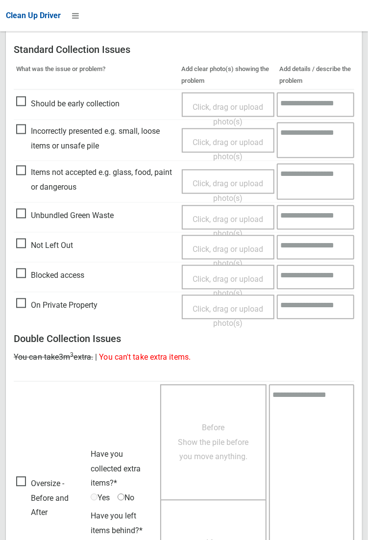
scroll to position [531, 0]
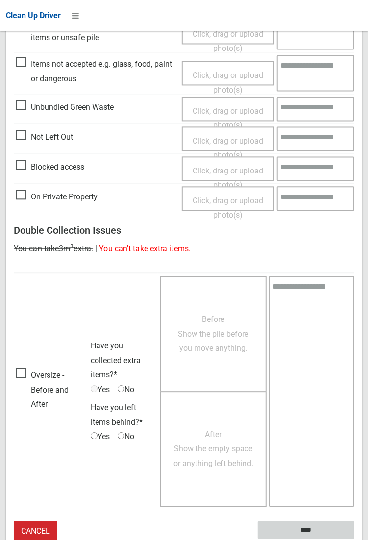
click at [354, 539] on input "****" at bounding box center [306, 530] width 96 height 18
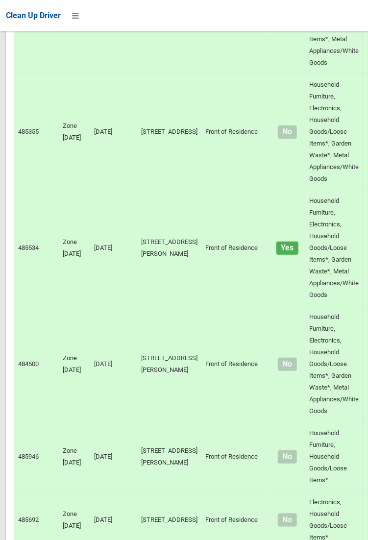
scroll to position [6604, 0]
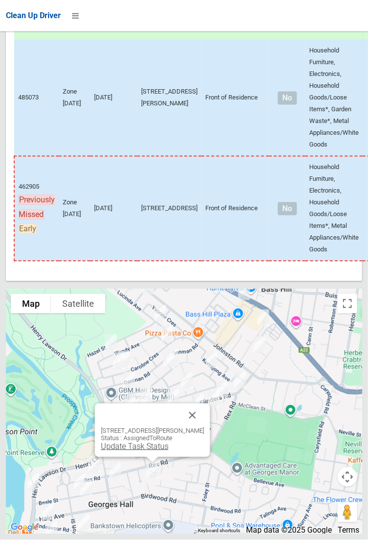
click at [129, 451] on link "Update Task Status" at bounding box center [134, 446] width 68 height 9
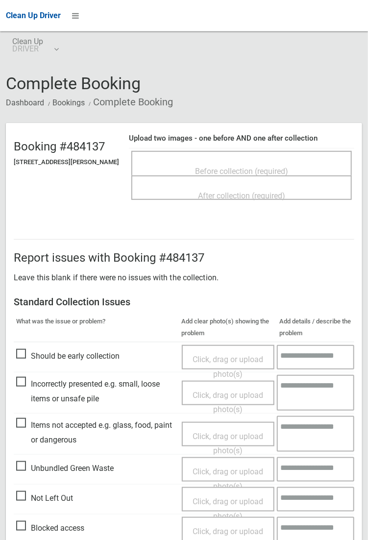
click at [241, 167] on span "Before collection (required)" at bounding box center [241, 171] width 93 height 9
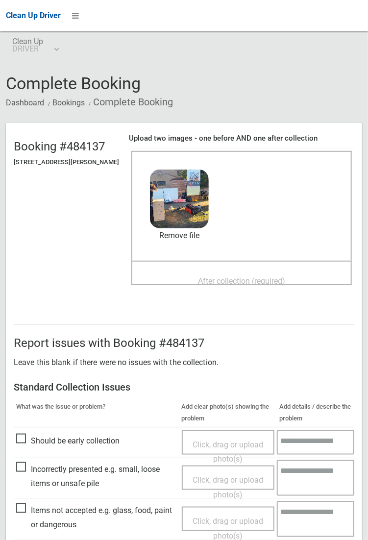
click at [237, 276] on span "After collection (required)" at bounding box center [241, 280] width 87 height 9
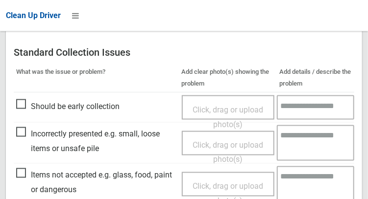
scroll to position [588, 0]
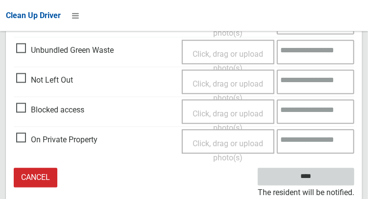
click at [320, 183] on input "****" at bounding box center [306, 177] width 96 height 18
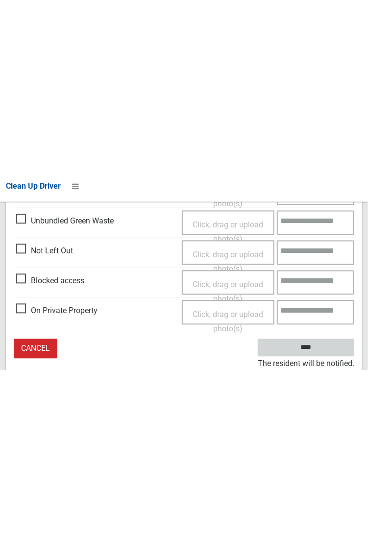
scroll to position [269, 0]
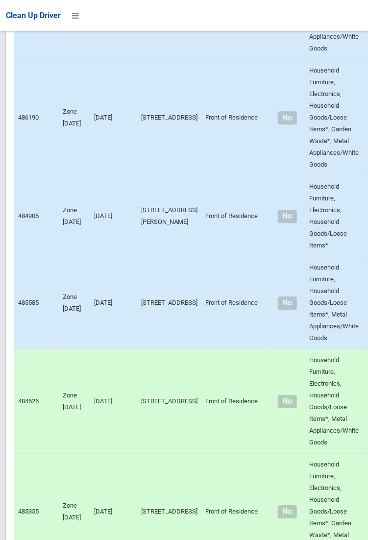
scroll to position [6604, 0]
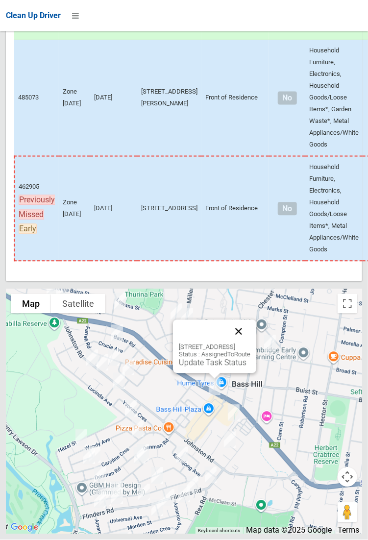
click at [250, 343] on button "Close" at bounding box center [239, 332] width 24 height 24
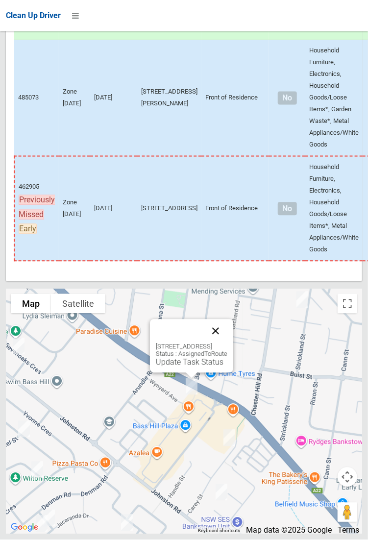
click at [227, 343] on button "Close" at bounding box center [216, 331] width 24 height 24
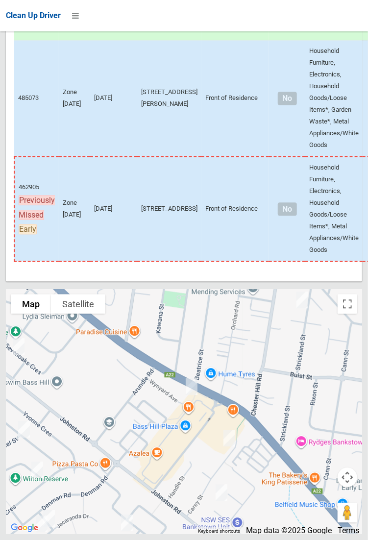
scroll to position [6604, 0]
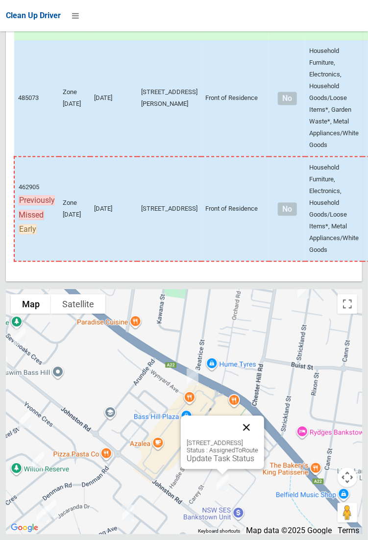
click at [258, 439] on button "Close" at bounding box center [247, 427] width 24 height 24
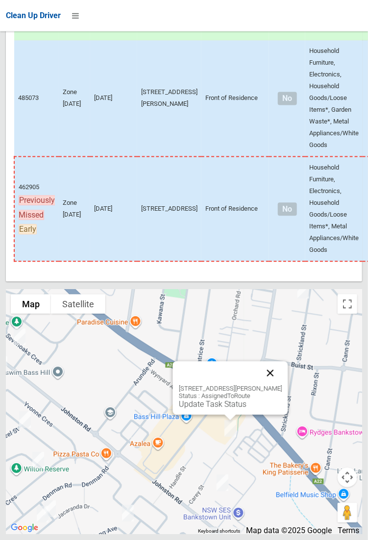
click at [267, 384] on button "Close" at bounding box center [270, 373] width 24 height 24
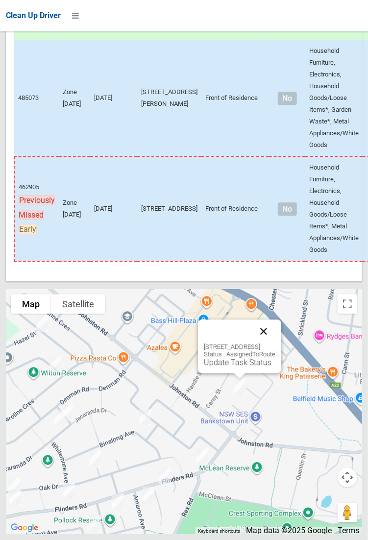
click at [275, 343] on button "Close" at bounding box center [264, 331] width 24 height 24
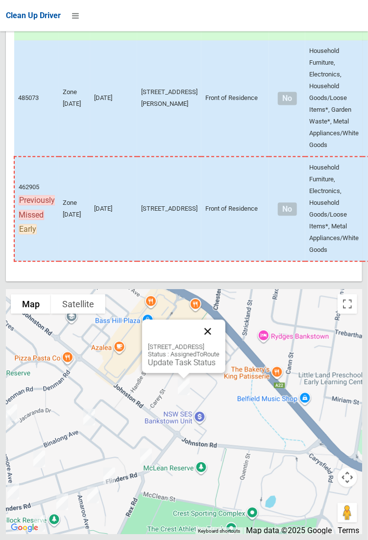
click at [219, 343] on button "Close" at bounding box center [208, 331] width 24 height 24
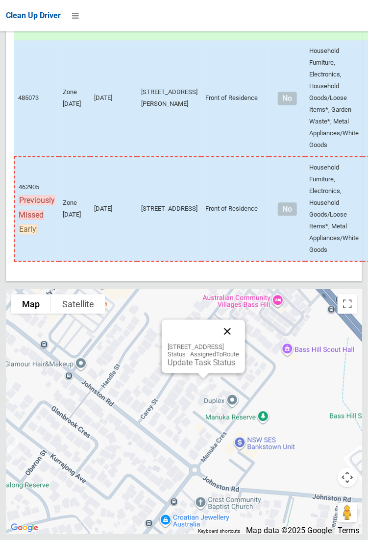
click at [239, 343] on button "Close" at bounding box center [227, 331] width 24 height 24
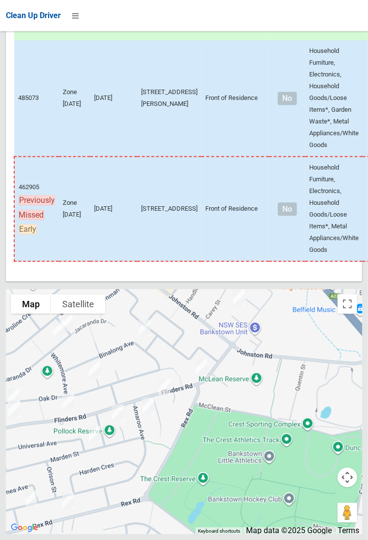
scroll to position [6604, 0]
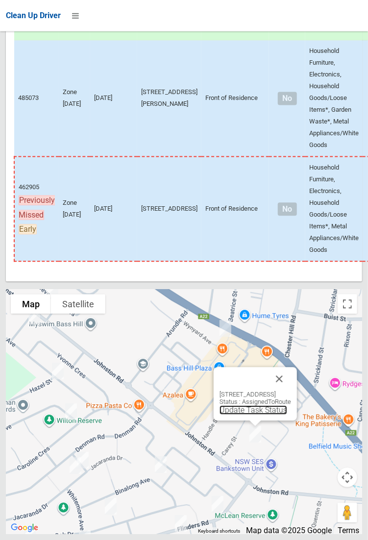
click at [244, 414] on link "Update Task Status" at bounding box center [253, 409] width 68 height 9
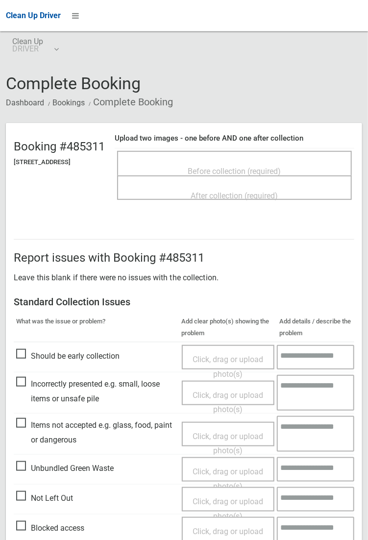
click at [242, 162] on div "Before collection (required)" at bounding box center [234, 171] width 213 height 18
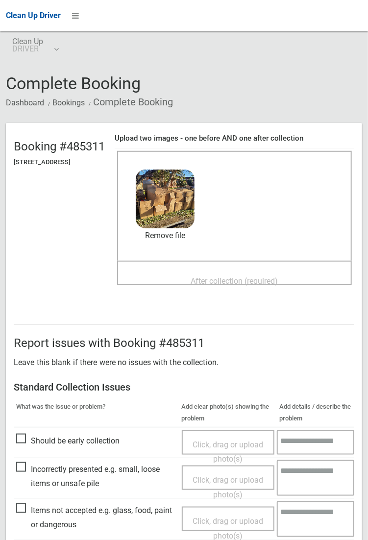
click at [221, 276] on span "After collection (required)" at bounding box center [234, 280] width 87 height 9
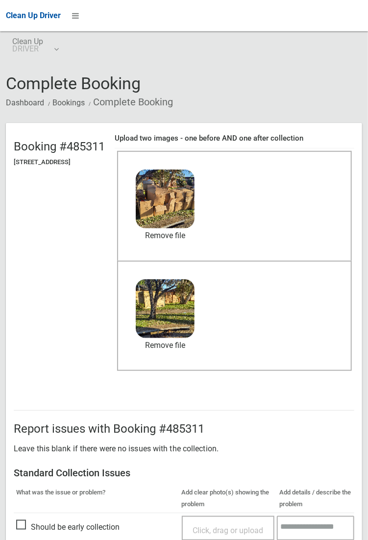
scroll to position [531, 0]
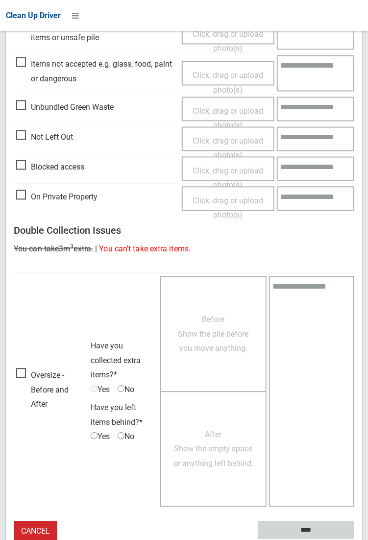
click at [354, 539] on input "****" at bounding box center [306, 530] width 96 height 18
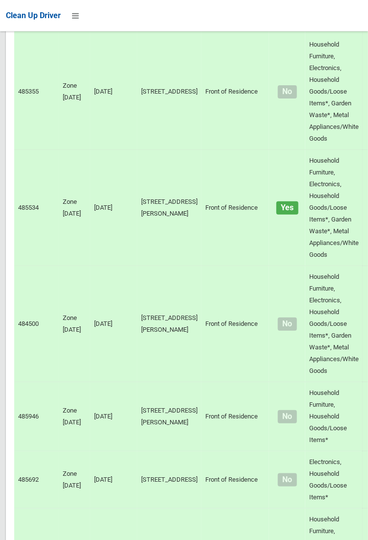
scroll to position [6604, 0]
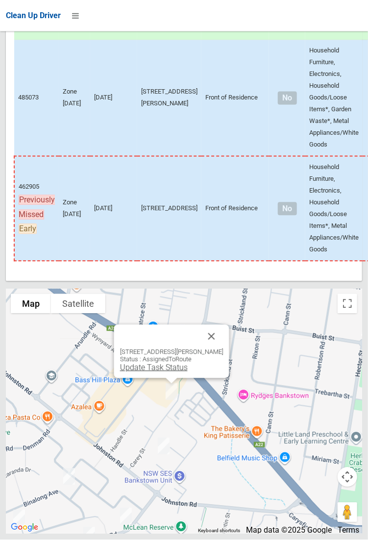
click at [168, 372] on link "Update Task Status" at bounding box center [153, 367] width 68 height 9
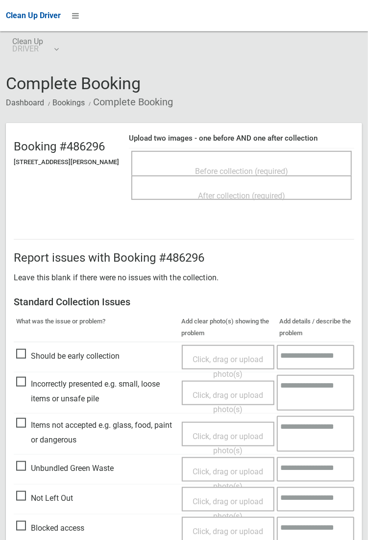
click at [227, 167] on span "Before collection (required)" at bounding box center [241, 171] width 93 height 9
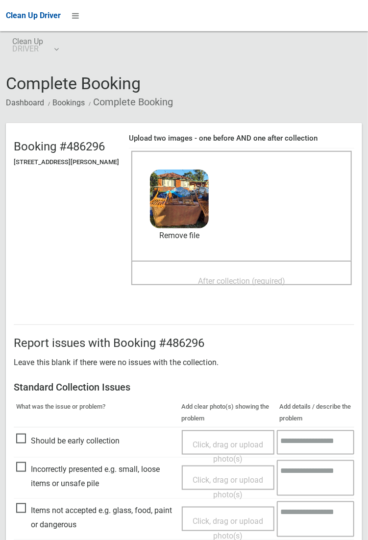
click at [228, 276] on span "After collection (required)" at bounding box center [241, 280] width 87 height 9
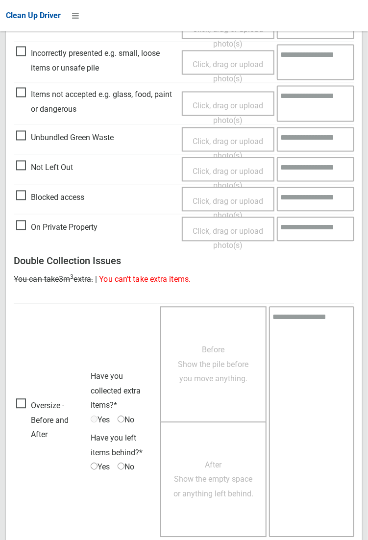
scroll to position [531, 0]
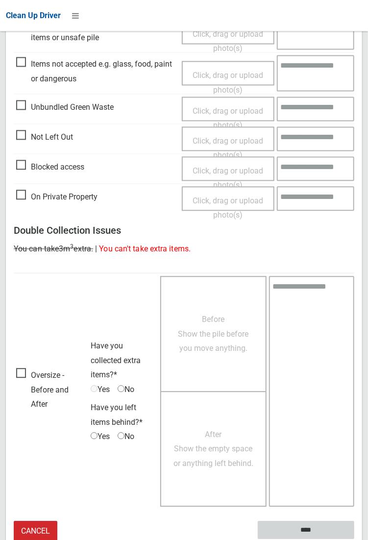
click at [313, 533] on input "****" at bounding box center [306, 530] width 96 height 18
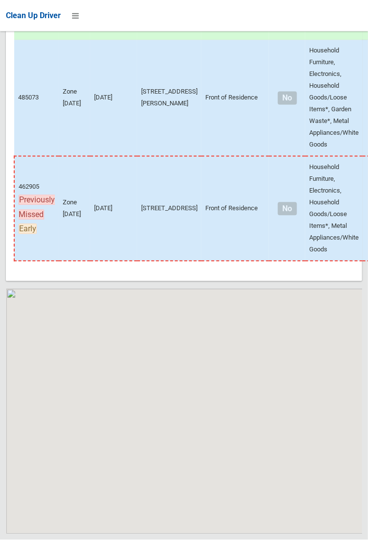
scroll to position [6604, 0]
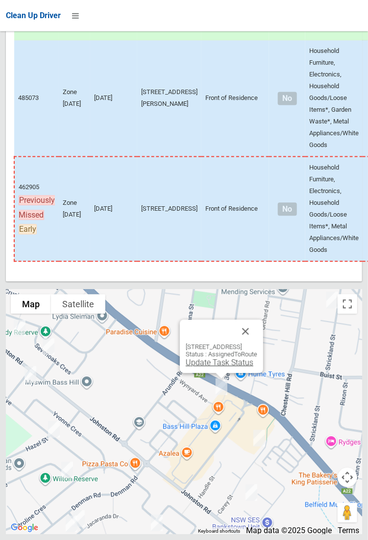
click at [195, 367] on link "Update Task Status" at bounding box center [220, 361] width 68 height 9
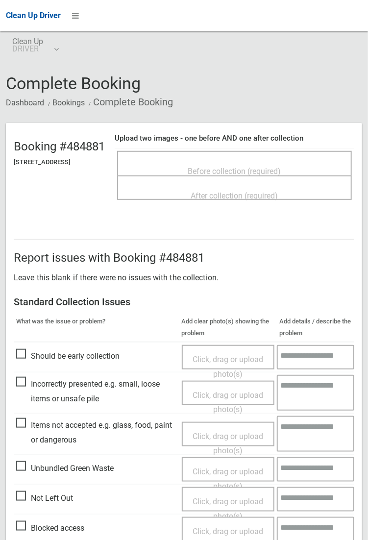
click at [252, 167] on span "Before collection (required)" at bounding box center [234, 171] width 93 height 9
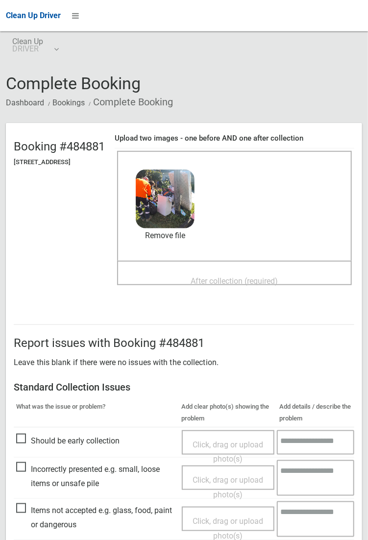
click at [238, 276] on span "After collection (required)" at bounding box center [234, 280] width 87 height 9
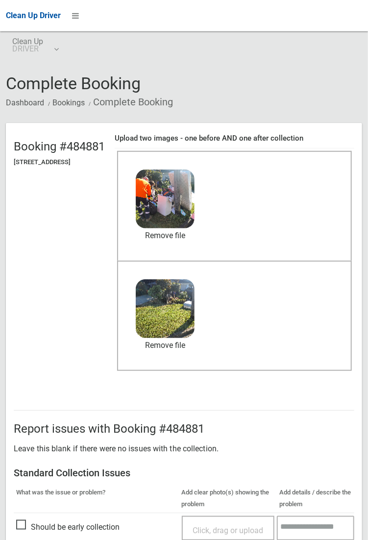
scroll to position [531, 0]
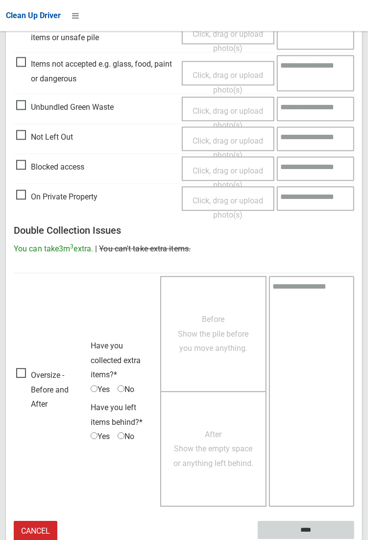
click at [354, 539] on input "****" at bounding box center [306, 530] width 96 height 18
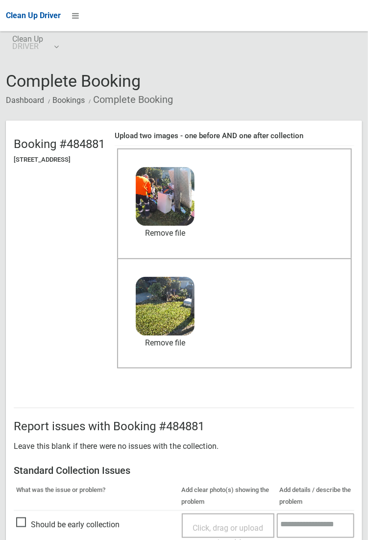
scroll to position [0, 0]
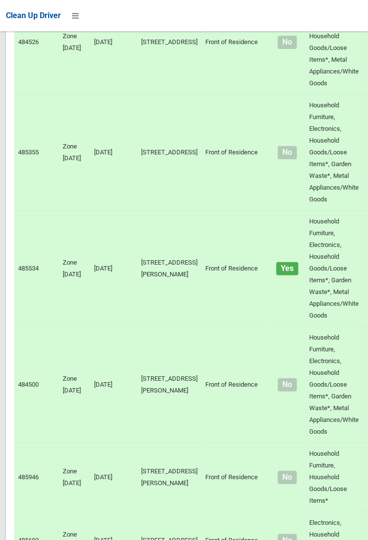
scroll to position [6604, 0]
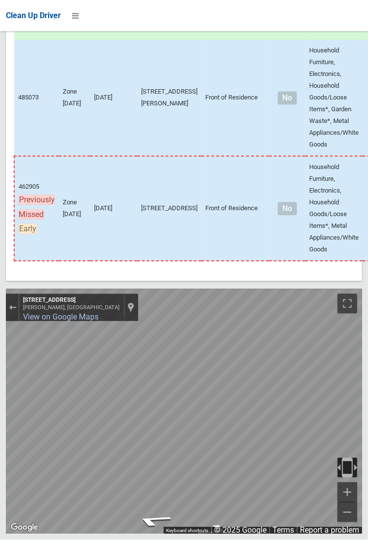
click at [23, 311] on div "[PERSON_NAME], [GEOGRAPHIC_DATA]" at bounding box center [71, 308] width 96 height 6
click at [14, 310] on div "Exit the Street View" at bounding box center [12, 308] width 7 height 6
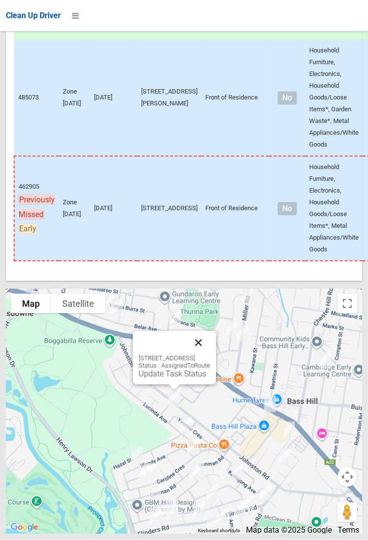
click at [210, 355] on button "Close" at bounding box center [199, 343] width 24 height 24
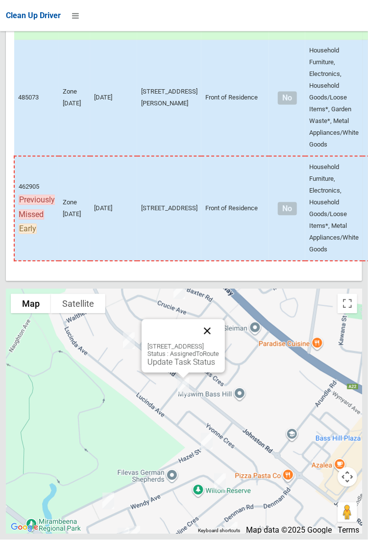
click at [219, 343] on button "Close" at bounding box center [207, 331] width 24 height 24
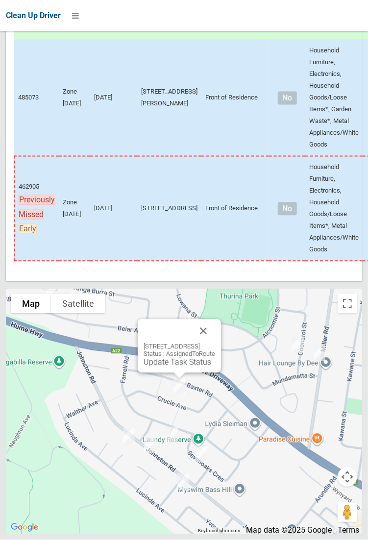
click at [138, 373] on div "20 Crucie Avenue, BASS HILL NSW 2197 Status : AssignedToRoute Update Task Status" at bounding box center [179, 345] width 83 height 53
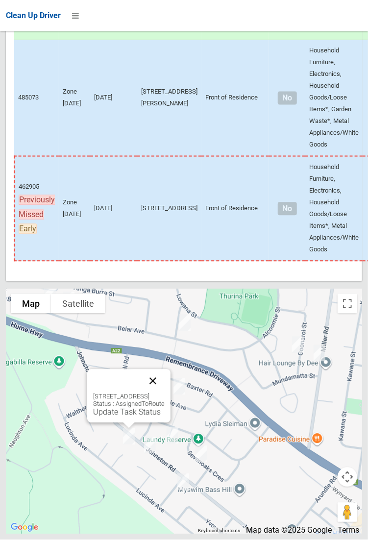
click at [165, 393] on button "Close" at bounding box center [153, 381] width 24 height 24
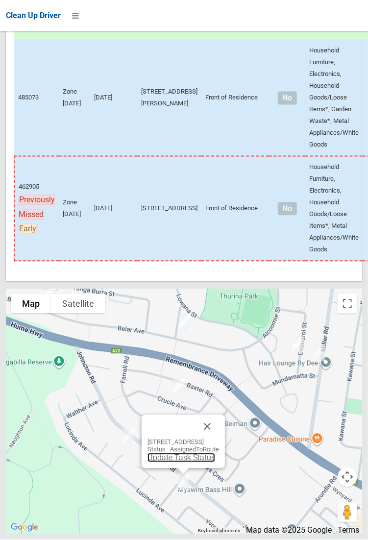
click at [186, 462] on link "Update Task Status" at bounding box center [181, 457] width 68 height 9
click at [188, 462] on link "Update Task Status" at bounding box center [181, 457] width 68 height 9
click at [182, 462] on link "Update Task Status" at bounding box center [181, 457] width 68 height 9
click at [184, 462] on link "Update Task Status" at bounding box center [181, 457] width 68 height 9
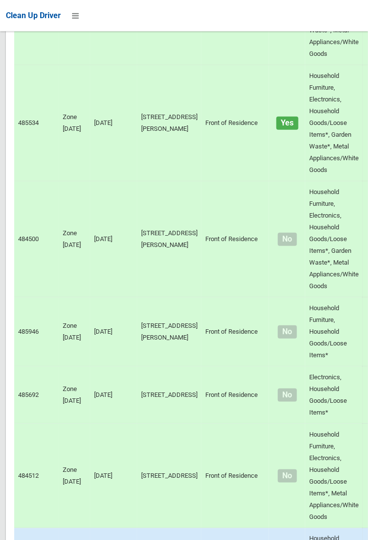
scroll to position [6604, 0]
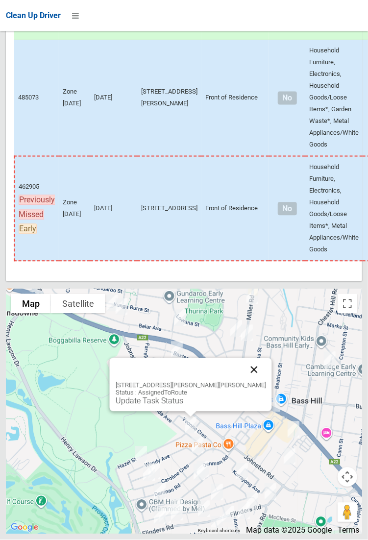
click at [243, 381] on button "Close" at bounding box center [254, 370] width 24 height 24
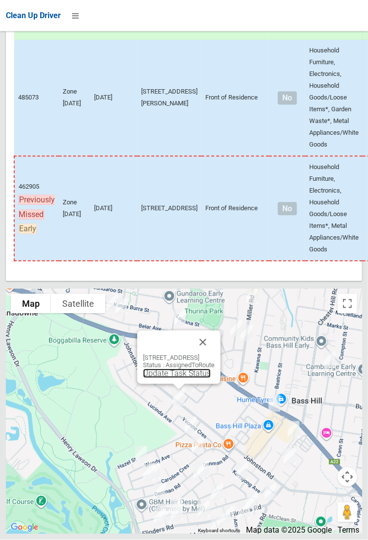
click at [183, 378] on link "Update Task Status" at bounding box center [177, 373] width 68 height 9
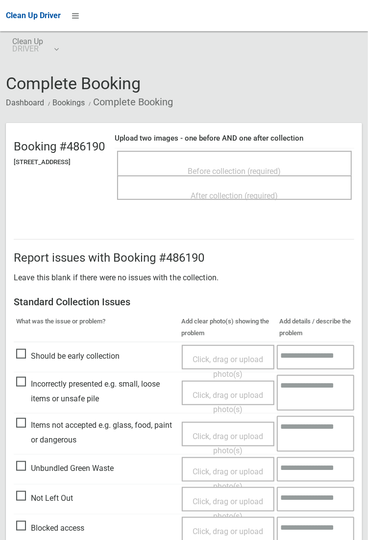
click at [259, 167] on span "Before collection (required)" at bounding box center [234, 171] width 93 height 9
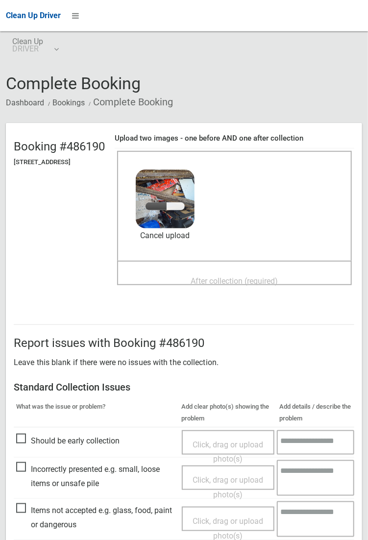
click at [224, 276] on span "After collection (required)" at bounding box center [234, 280] width 87 height 9
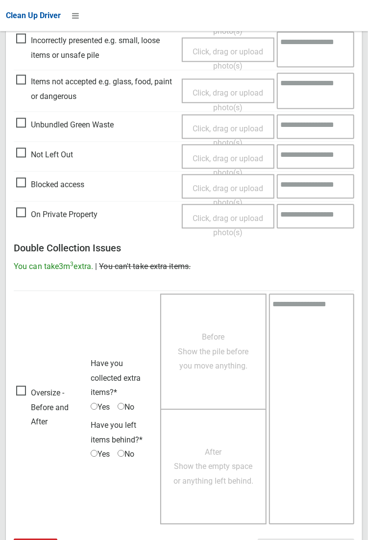
scroll to position [531, 0]
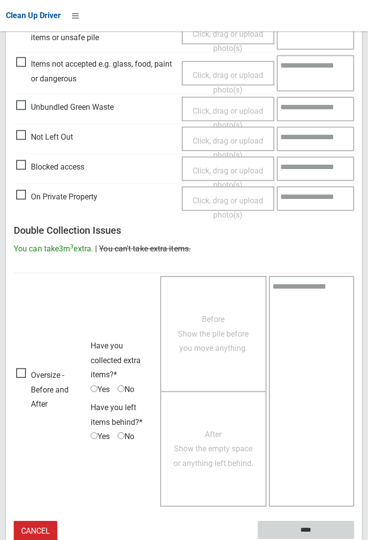
click at [298, 529] on input "****" at bounding box center [306, 530] width 96 height 18
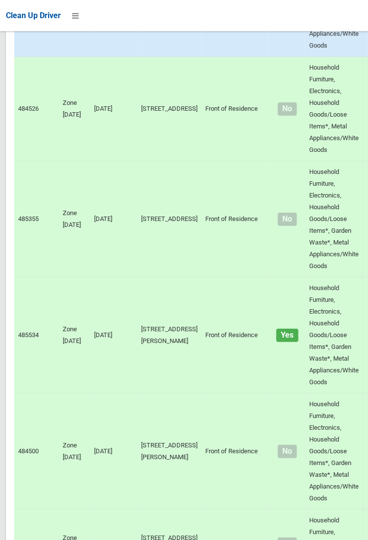
scroll to position [6604, 0]
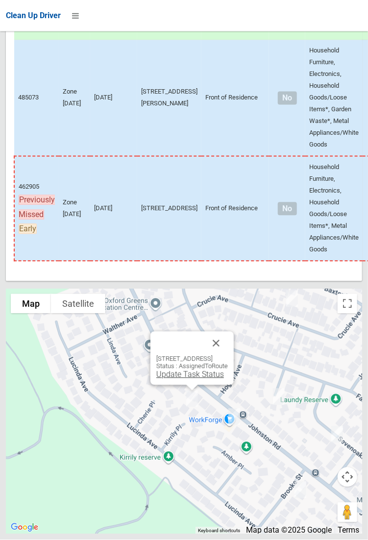
click at [183, 379] on link "Update Task Status" at bounding box center [190, 374] width 68 height 9
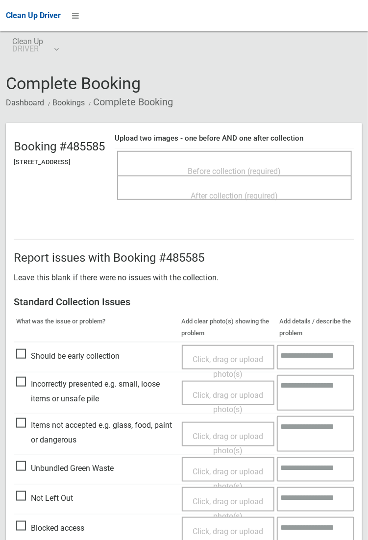
click at [253, 162] on div "Before collection (required)" at bounding box center [234, 171] width 213 height 18
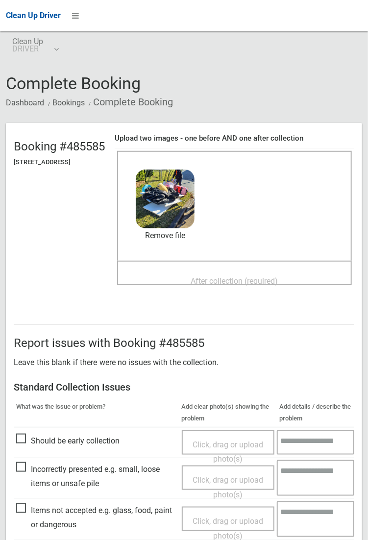
click at [223, 285] on span "After collection (required)" at bounding box center [234, 280] width 87 height 9
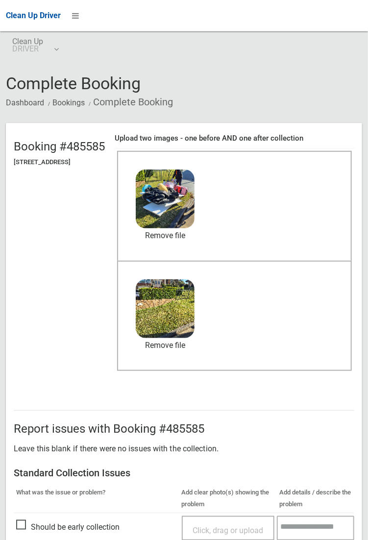
scroll to position [531, 0]
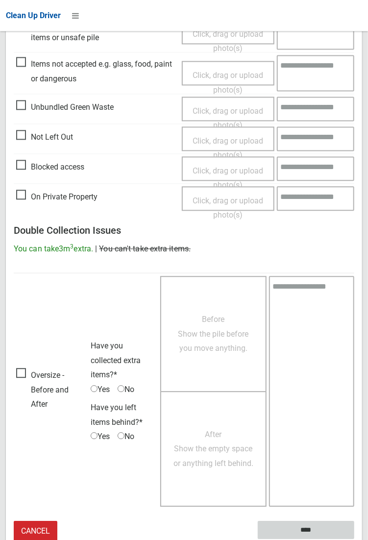
click at [312, 532] on input "****" at bounding box center [306, 530] width 96 height 18
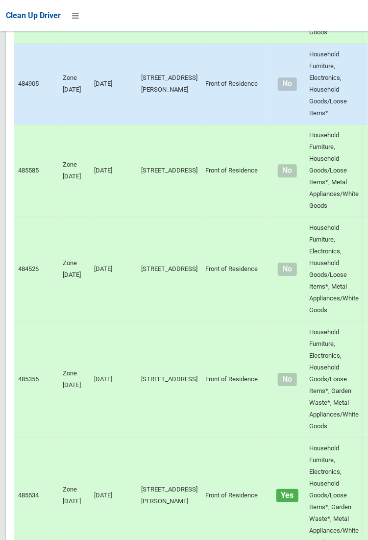
scroll to position [6604, 0]
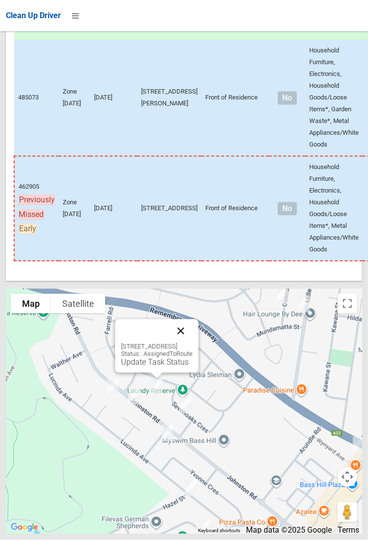
click at [192, 343] on button "Close" at bounding box center [181, 331] width 24 height 24
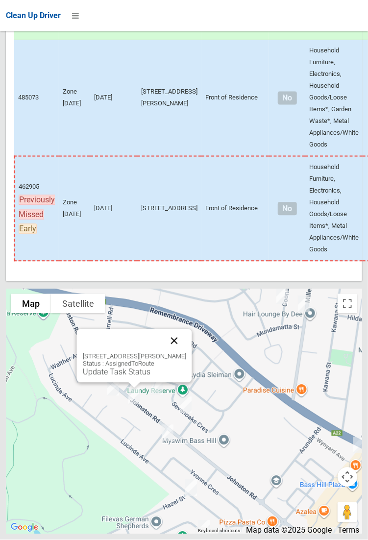
click at [186, 353] on button "Close" at bounding box center [174, 341] width 24 height 24
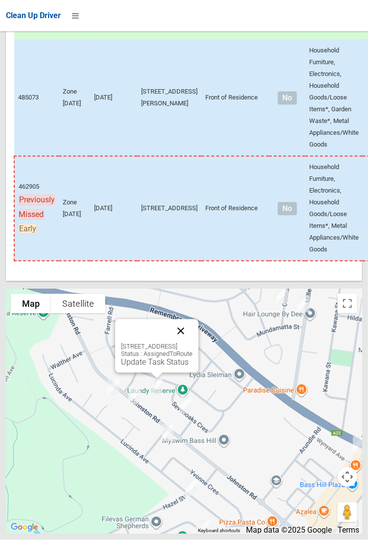
click at [192, 343] on button "Close" at bounding box center [181, 331] width 24 height 24
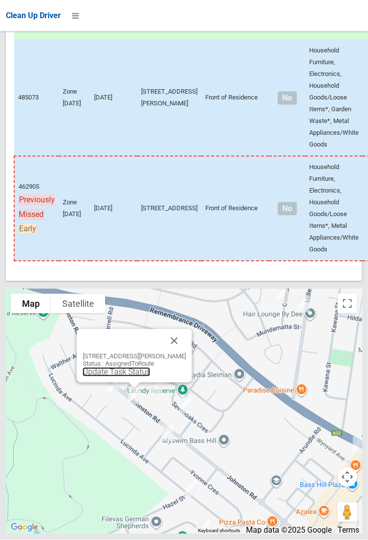
click at [134, 377] on link "Update Task Status" at bounding box center [116, 371] width 68 height 9
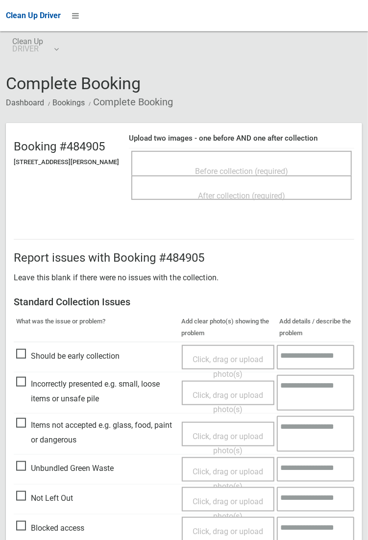
click at [220, 167] on span "Before collection (required)" at bounding box center [241, 171] width 93 height 9
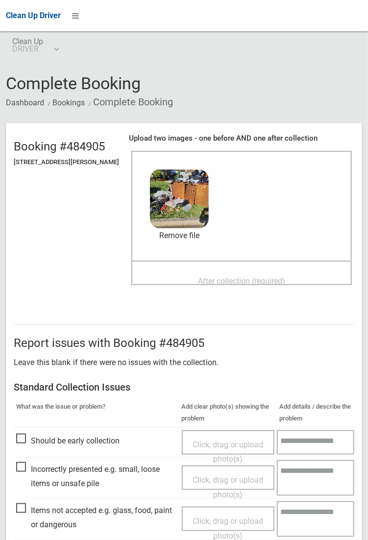
click at [239, 281] on span "After collection (required)" at bounding box center [241, 280] width 87 height 9
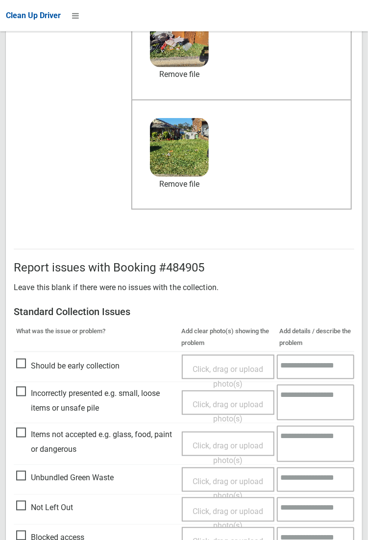
scroll to position [531, 0]
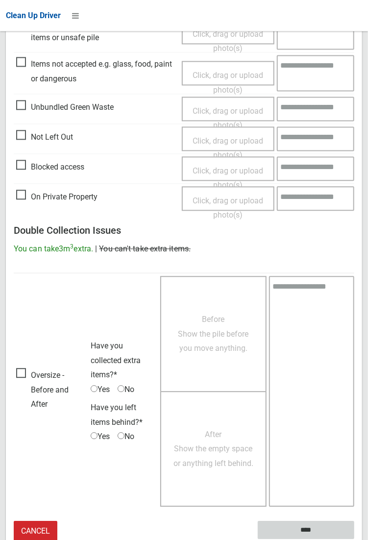
click at [300, 526] on input "****" at bounding box center [306, 530] width 96 height 18
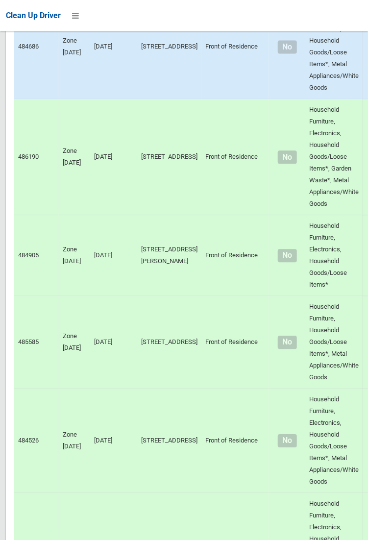
scroll to position [6604, 0]
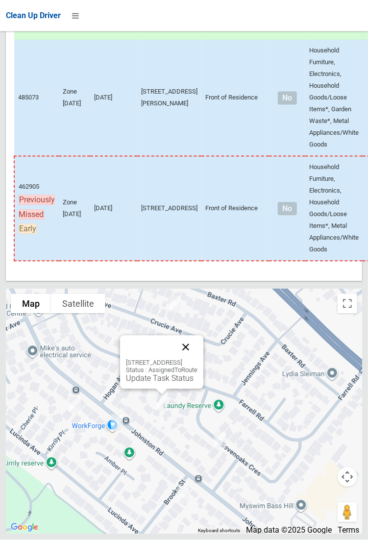
click at [197, 359] on button "Close" at bounding box center [186, 347] width 24 height 24
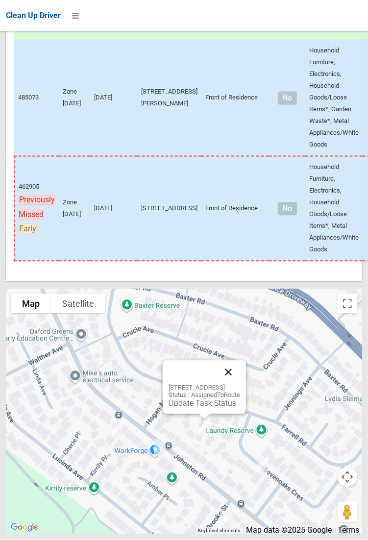
click at [240, 384] on button "Close" at bounding box center [228, 372] width 24 height 24
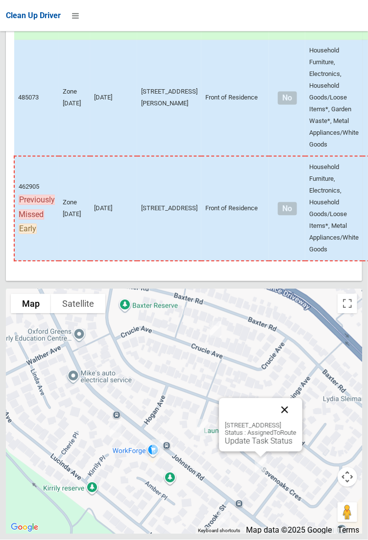
click at [296, 422] on button "Close" at bounding box center [285, 410] width 24 height 24
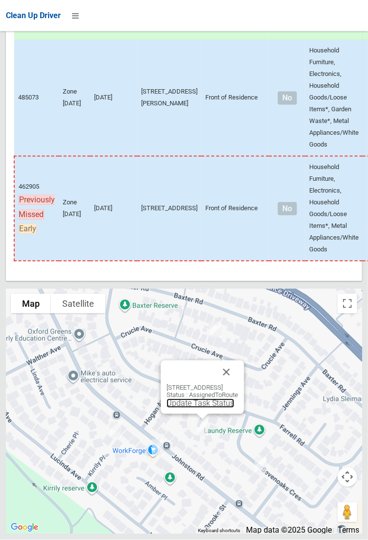
click at [193, 408] on link "Update Task Status" at bounding box center [201, 403] width 68 height 9
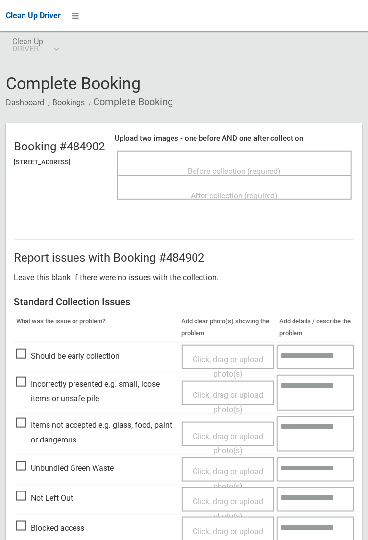
click at [231, 167] on span "Before collection (required)" at bounding box center [234, 171] width 93 height 9
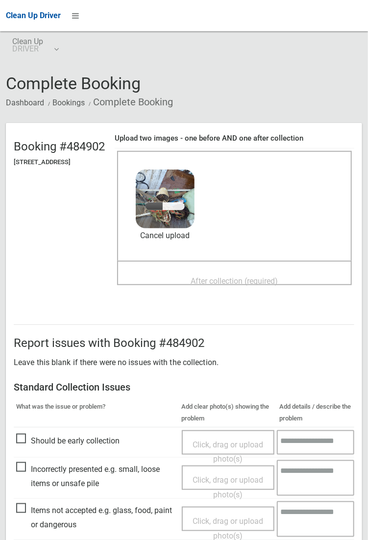
click at [223, 199] on span "After collection (required)" at bounding box center [234, 280] width 87 height 9
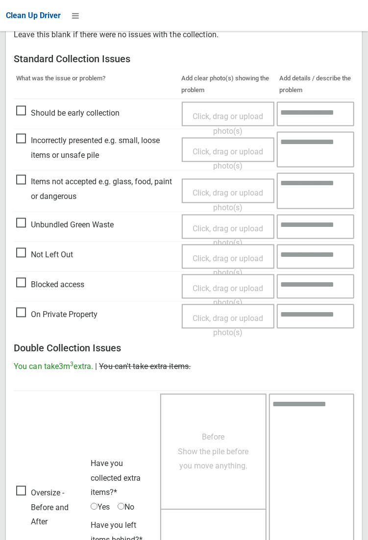
scroll to position [531, 0]
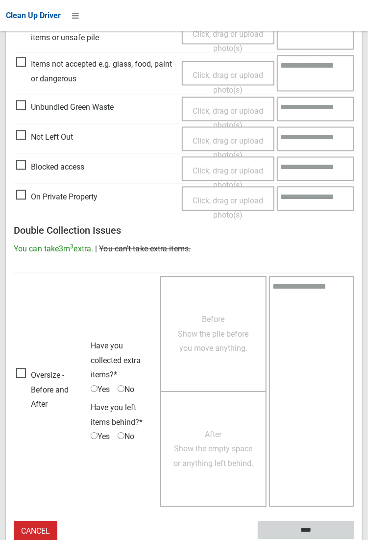
click at [354, 199] on input "****" at bounding box center [306, 530] width 96 height 18
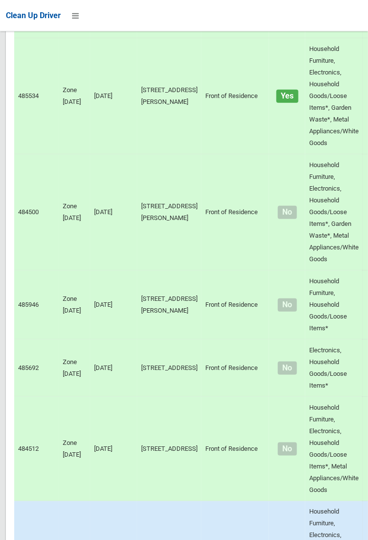
scroll to position [6604, 0]
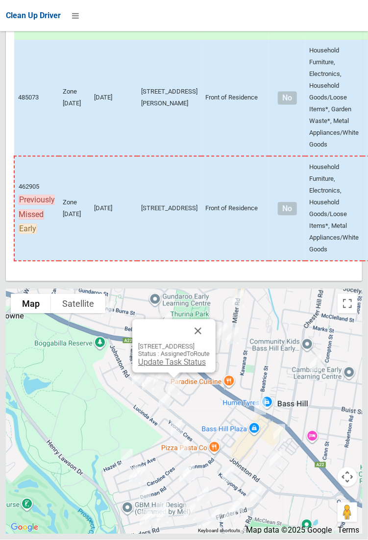
click at [161, 367] on link "Update Task Status" at bounding box center [172, 361] width 68 height 9
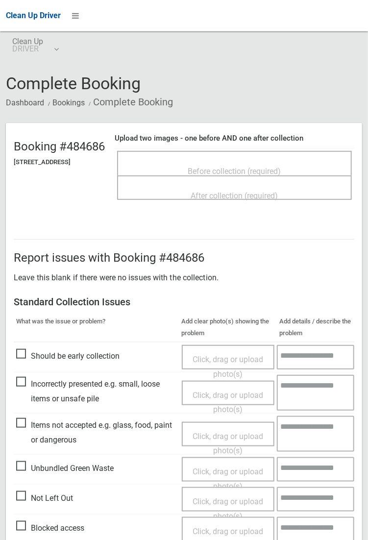
click at [238, 167] on span "Before collection (required)" at bounding box center [234, 171] width 93 height 9
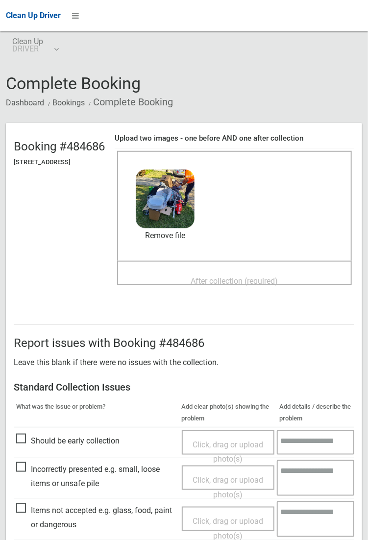
click at [228, 276] on span "After collection (required)" at bounding box center [234, 280] width 87 height 9
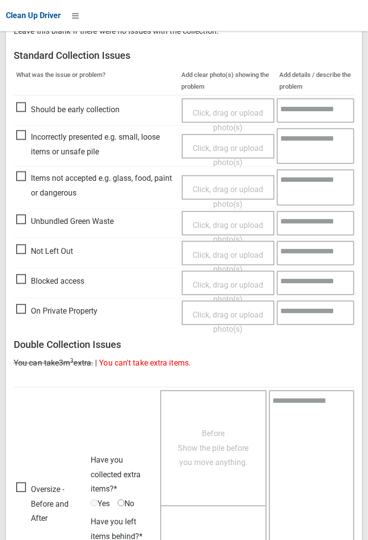
scroll to position [531, 0]
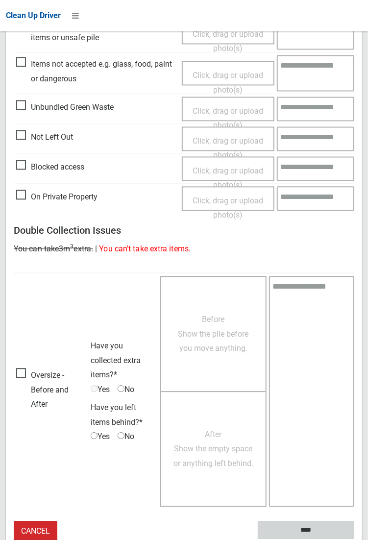
click at [354, 539] on input "****" at bounding box center [306, 530] width 96 height 18
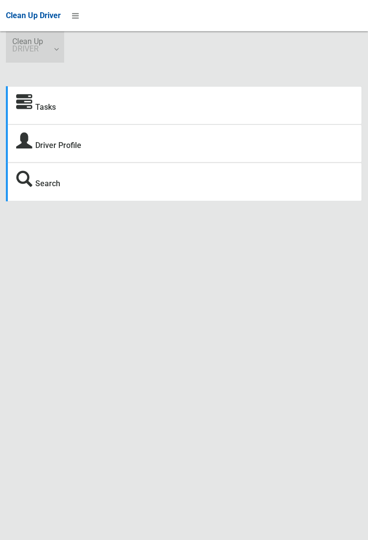
click at [60, 51] on link "Clean Up DRIVER" at bounding box center [35, 46] width 58 height 31
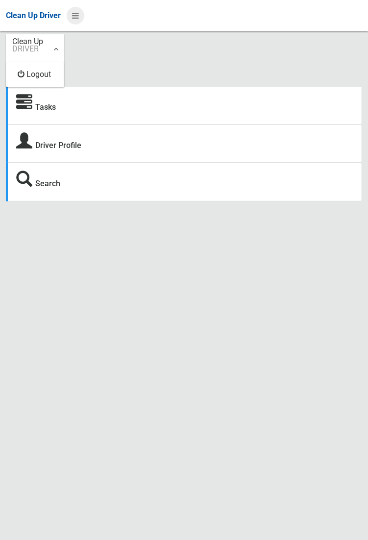
click at [79, 24] on icon at bounding box center [75, 15] width 7 height 17
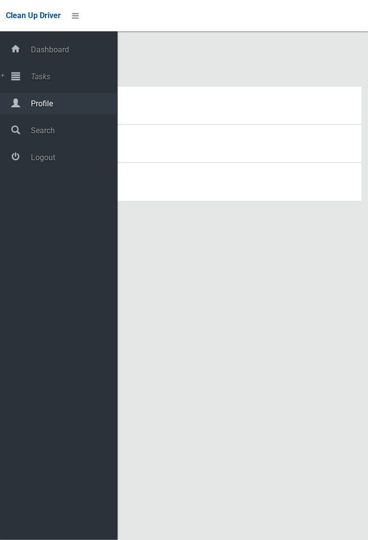
click at [53, 104] on span "Profile" at bounding box center [73, 103] width 90 height 9
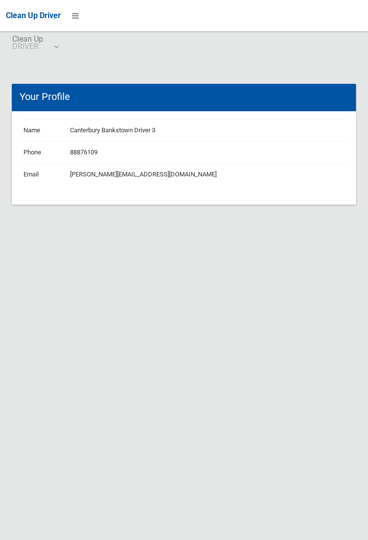
scroll to position [9, 0]
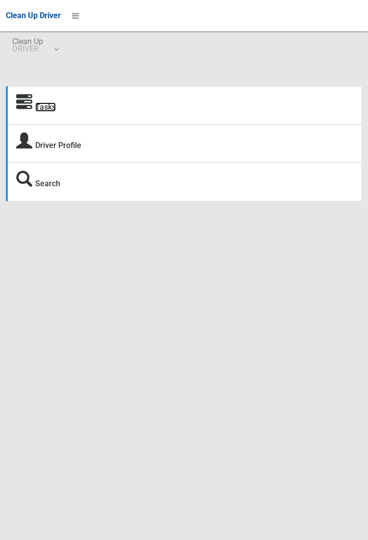
click at [40, 110] on link "Tasks" at bounding box center [45, 106] width 21 height 9
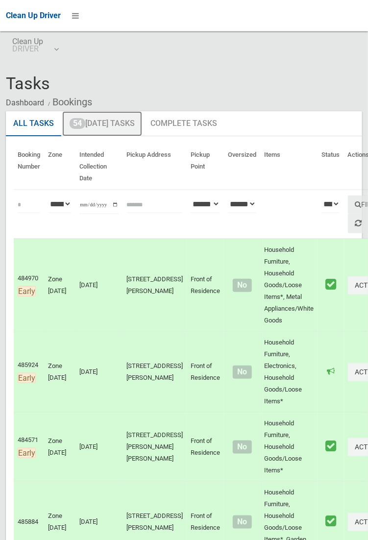
click at [134, 119] on link "54 [DATE] Tasks" at bounding box center [102, 123] width 80 height 25
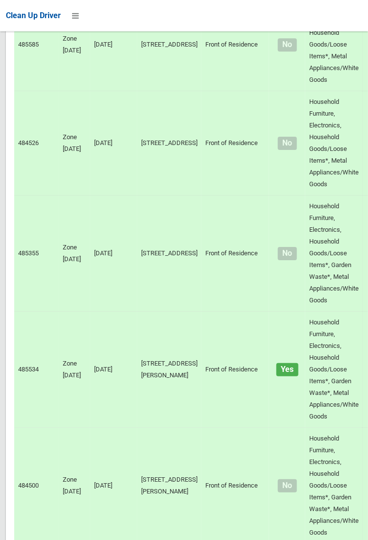
scroll to position [6604, 0]
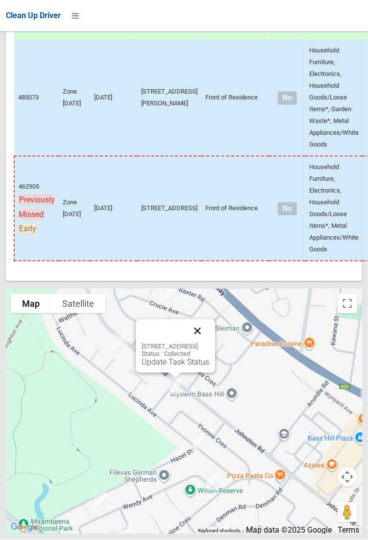
click at [209, 343] on button "Close" at bounding box center [198, 331] width 24 height 24
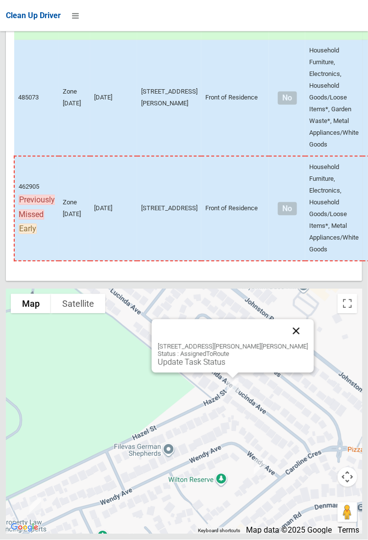
click at [284, 343] on button "Close" at bounding box center [296, 331] width 24 height 24
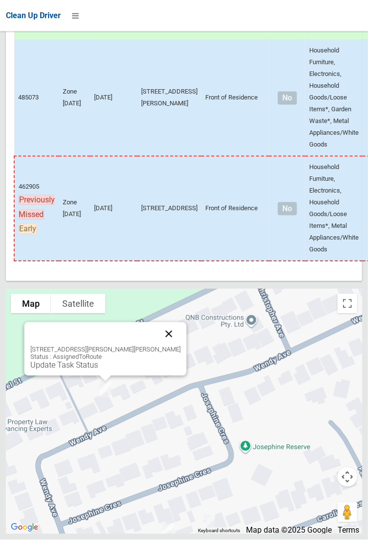
click at [167, 346] on button "Close" at bounding box center [169, 334] width 24 height 24
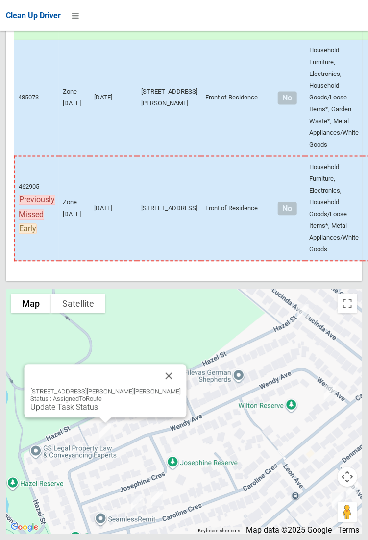
click at [2, 504] on div at bounding box center [56, 524] width 125 height 125
click at [161, 388] on button "Close" at bounding box center [169, 376] width 24 height 24
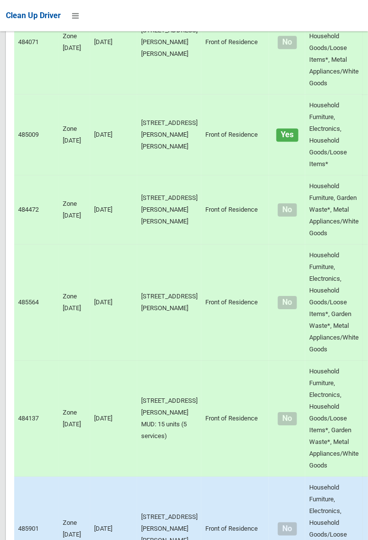
scroll to position [0, 0]
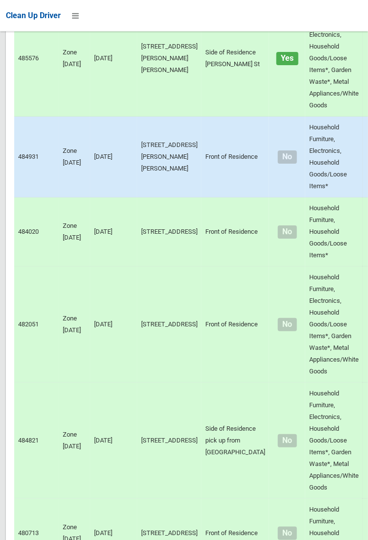
scroll to position [6604, 0]
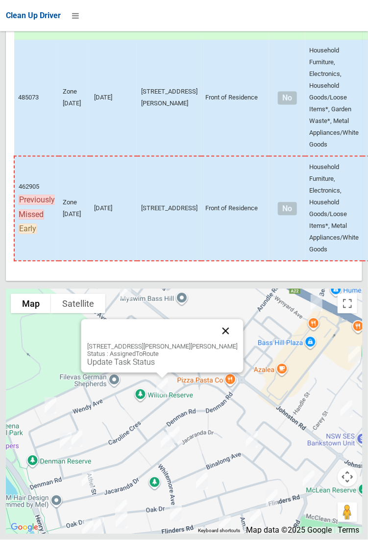
click at [220, 343] on button "Close" at bounding box center [226, 331] width 24 height 24
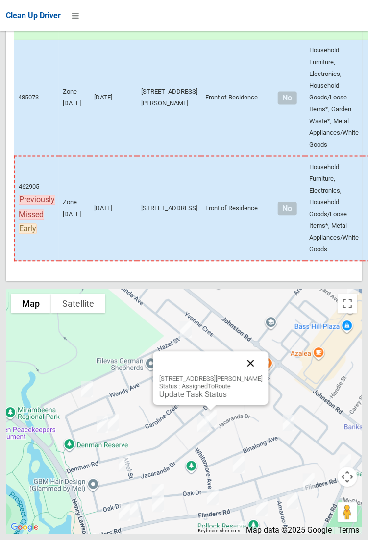
click at [262, 375] on button "Close" at bounding box center [250, 364] width 24 height 24
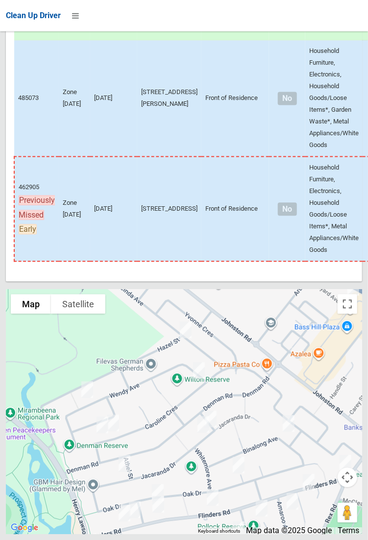
scroll to position [6583, 0]
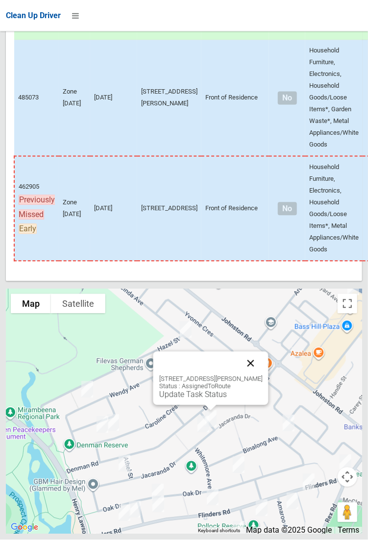
click at [262, 375] on button "Close" at bounding box center [250, 364] width 24 height 24
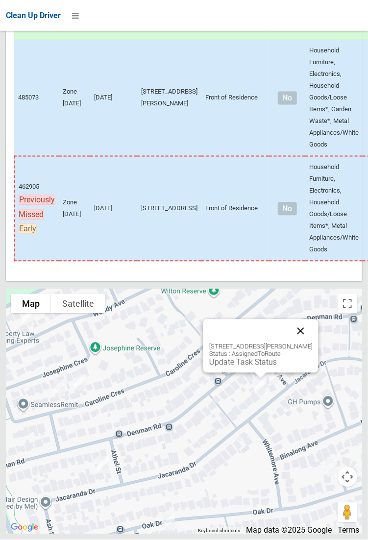
click at [312, 343] on button "Close" at bounding box center [300, 331] width 24 height 24
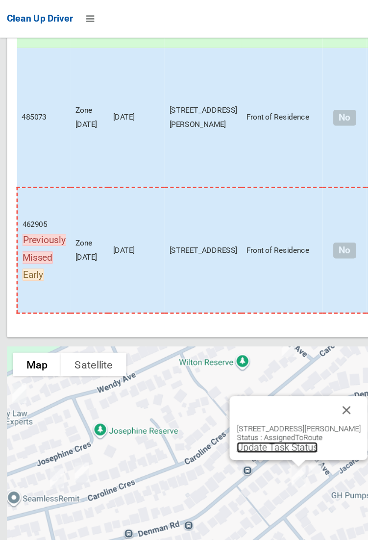
scroll to position [6604, 0]
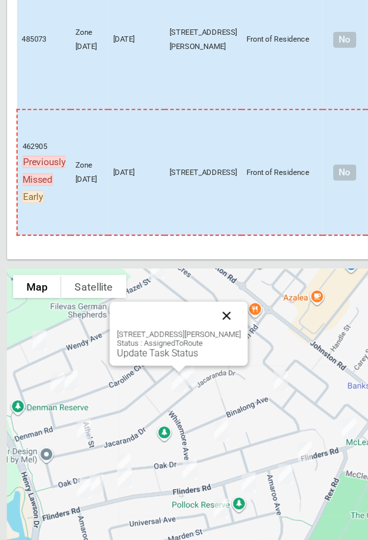
click at [200, 340] on button "Close" at bounding box center [189, 328] width 24 height 24
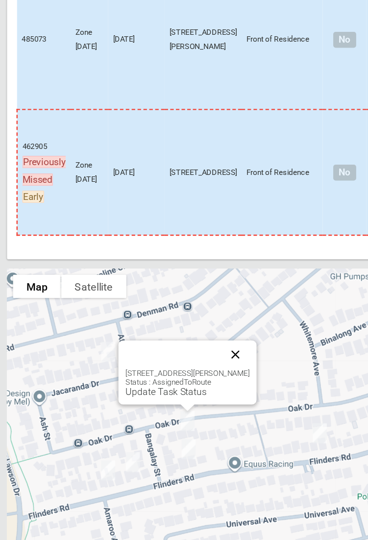
click at [208, 372] on button "Close" at bounding box center [196, 361] width 24 height 24
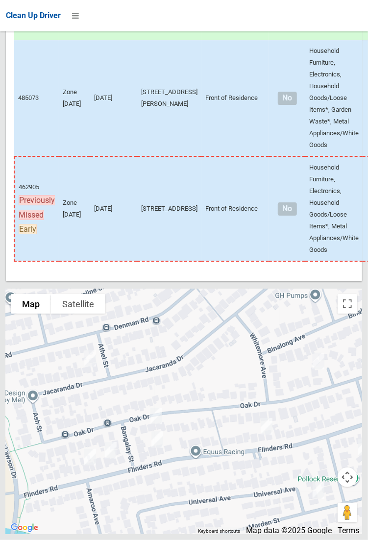
scroll to position [6604, 0]
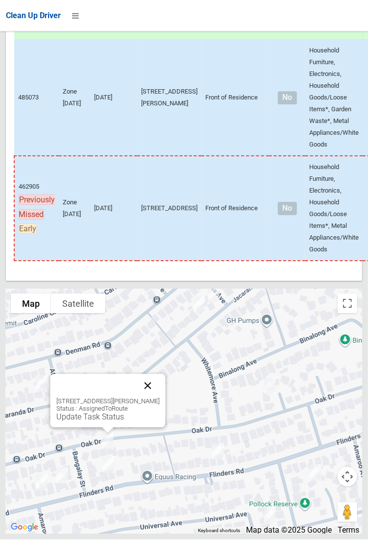
click at [155, 398] on button "Close" at bounding box center [148, 386] width 24 height 24
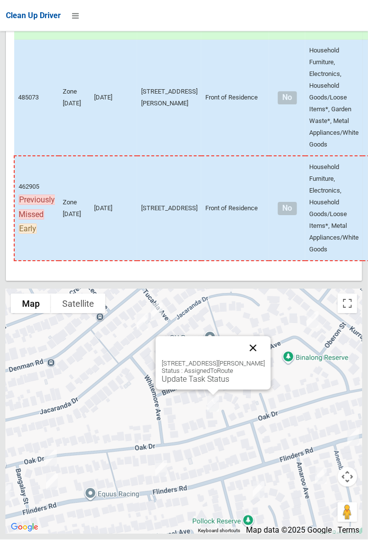
click at [264, 360] on button "Close" at bounding box center [253, 348] width 24 height 24
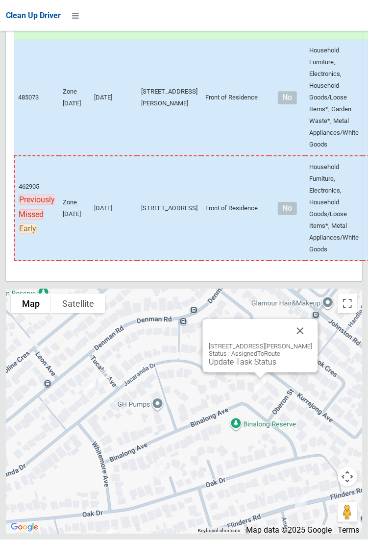
click at [5, 413] on div at bounding box center [59, 412] width 125 height 125
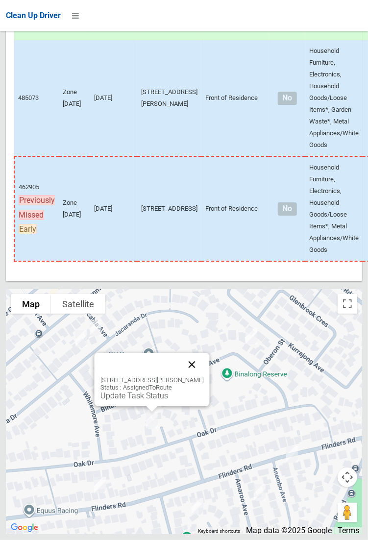
click at [203, 376] on button "Close" at bounding box center [192, 365] width 24 height 24
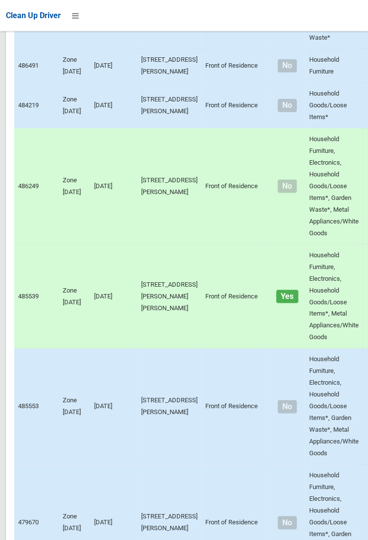
scroll to position [0, 0]
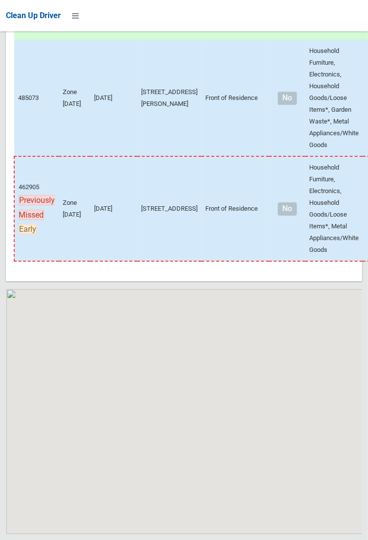
scroll to position [6604, 0]
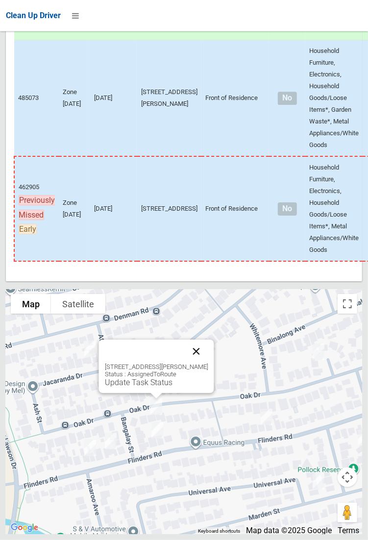
click at [200, 363] on button "Close" at bounding box center [196, 351] width 24 height 24
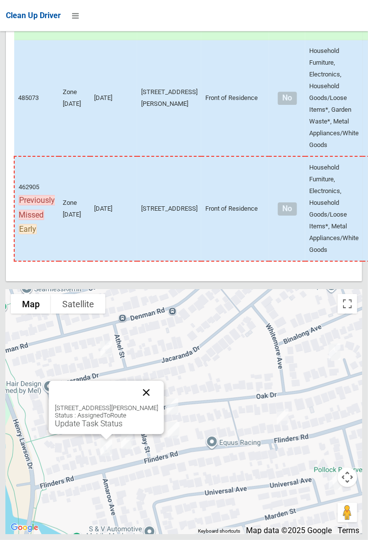
click at [158, 404] on button "Close" at bounding box center [146, 393] width 24 height 24
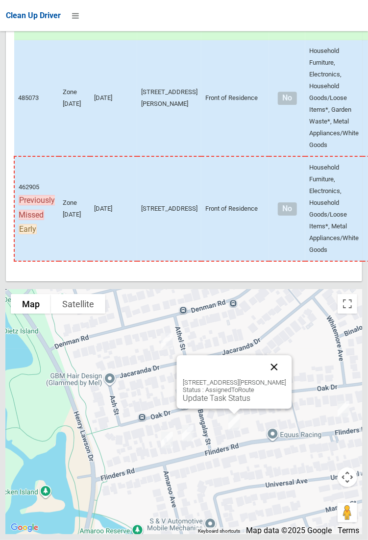
click at [283, 379] on button "Close" at bounding box center [274, 367] width 24 height 24
